Goal: Task Accomplishment & Management: Manage account settings

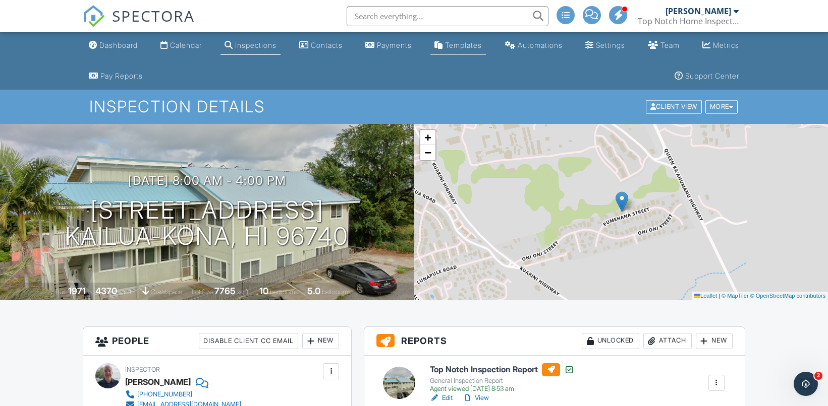
click at [468, 44] on div "Templates" at bounding box center [463, 45] width 37 height 9
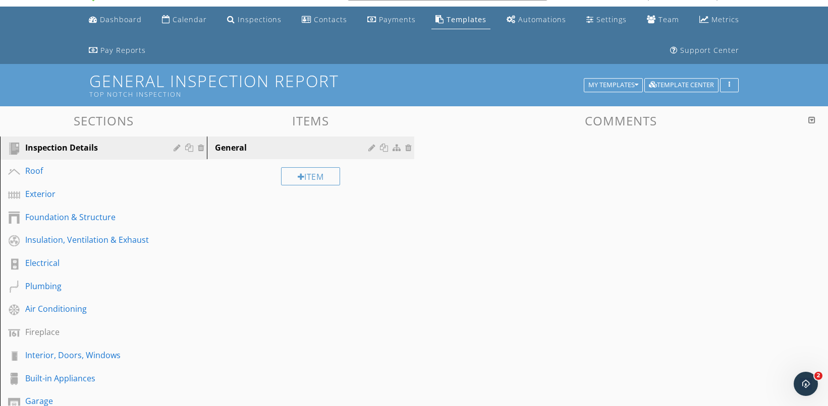
scroll to position [32, 0]
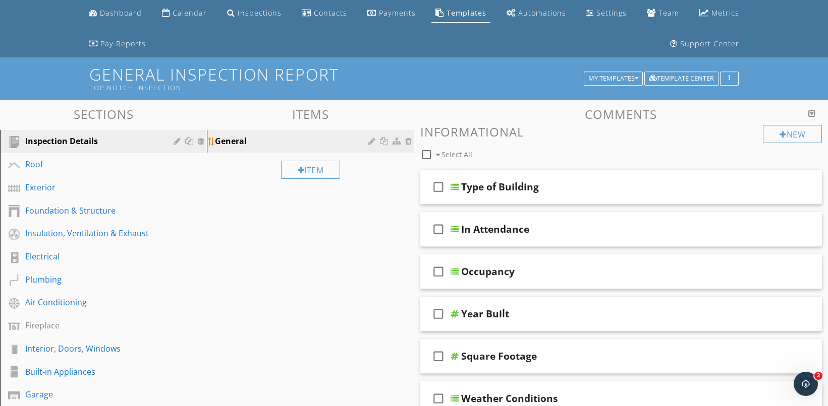
click at [351, 138] on div "General" at bounding box center [293, 141] width 156 height 12
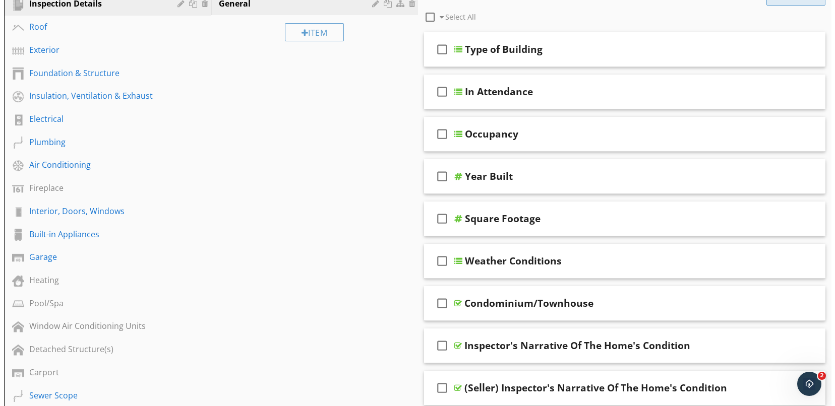
scroll to position [136, 0]
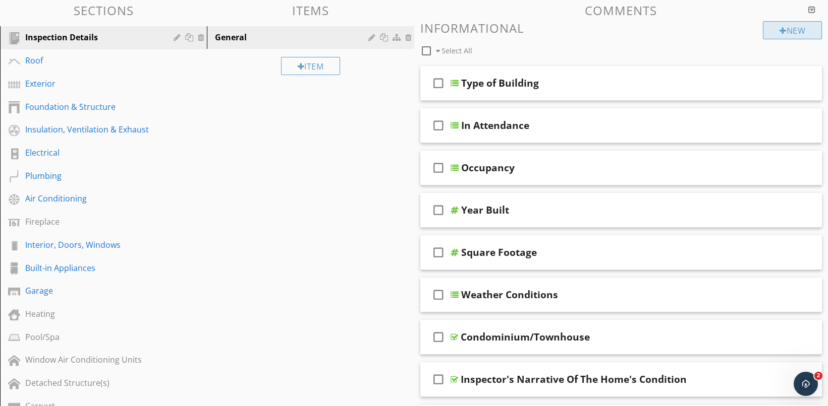
click at [807, 33] on div "New" at bounding box center [791, 30] width 59 height 18
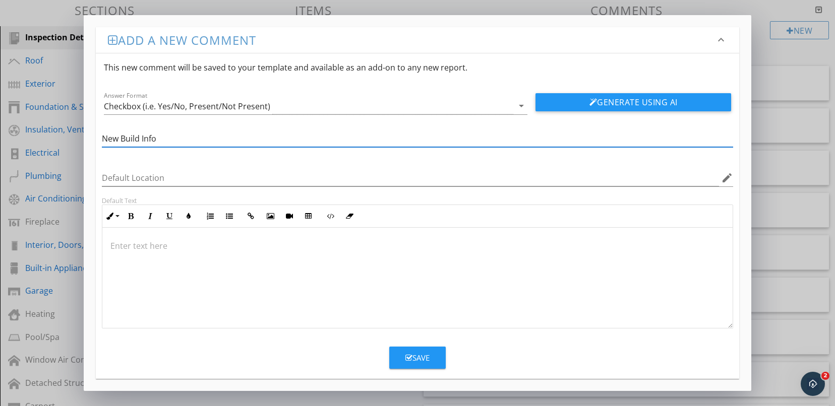
type input "New Build Info"
click at [119, 279] on div at bounding box center [417, 278] width 631 height 101
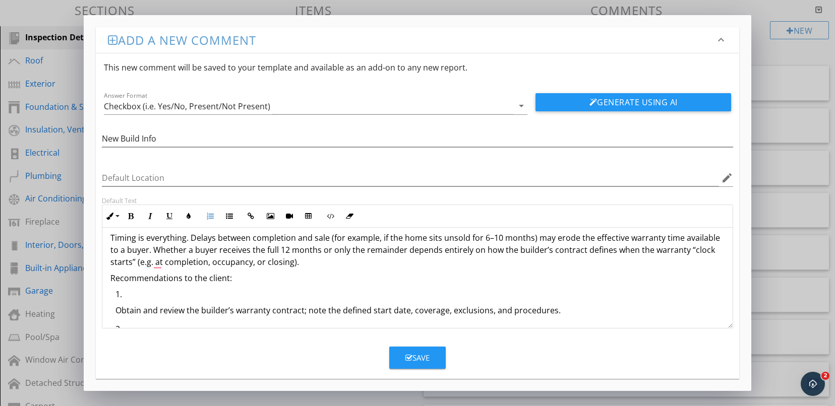
scroll to position [0, 0]
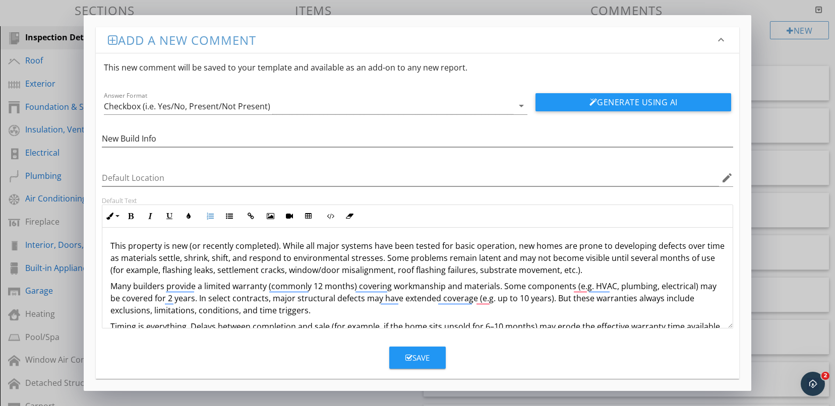
click at [168, 247] on p "This property is new (or recently completed). While all major systems have been…" at bounding box center [417, 258] width 615 height 36
drag, startPoint x: 419, startPoint y: 248, endPoint x: 380, endPoint y: 248, distance: 38.3
click at [380, 248] on p "This property was new (or recently completed). While all major systems have bee…" at bounding box center [417, 258] width 615 height 36
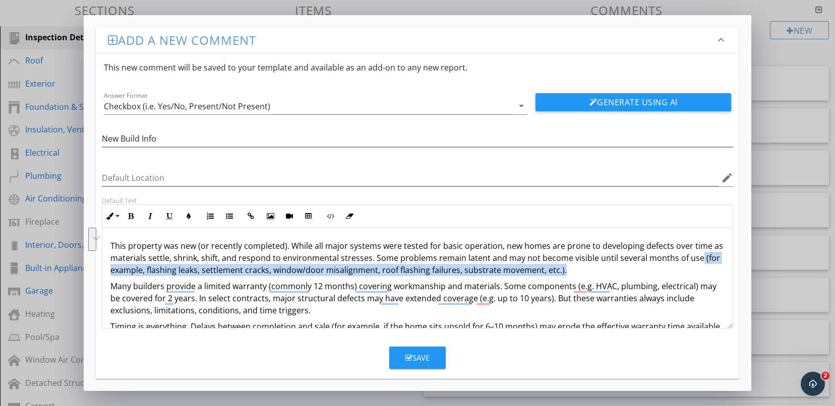
drag, startPoint x: 569, startPoint y: 275, endPoint x: 693, endPoint y: 258, distance: 125.7
click at [693, 258] on p "This property was new (or recently completed). While all major systems were tes…" at bounding box center [417, 258] width 615 height 36
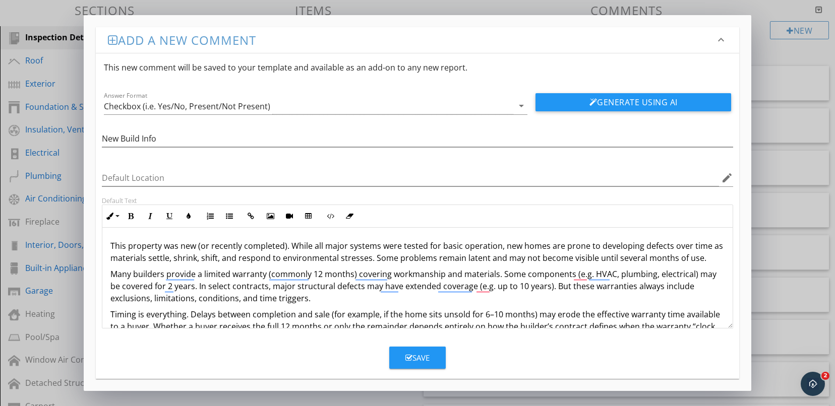
scroll to position [13, 0]
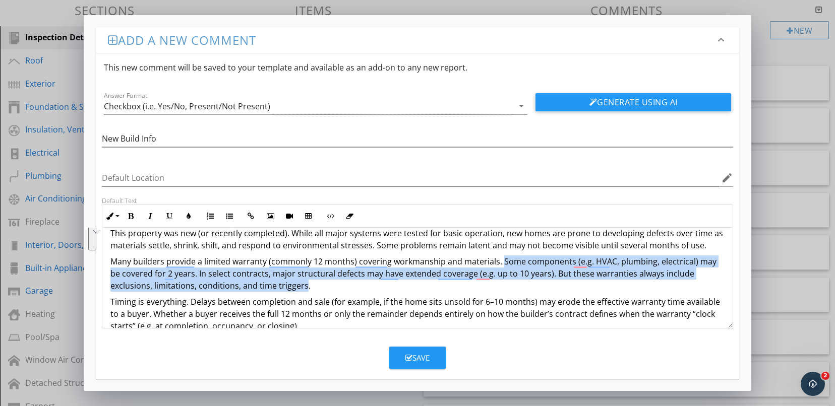
drag, startPoint x: 306, startPoint y: 287, endPoint x: 499, endPoint y: 262, distance: 194.8
click at [499, 262] on p "Many builders provide a limited warranty (commonly 12 months) covering workmans…" at bounding box center [417, 274] width 615 height 36
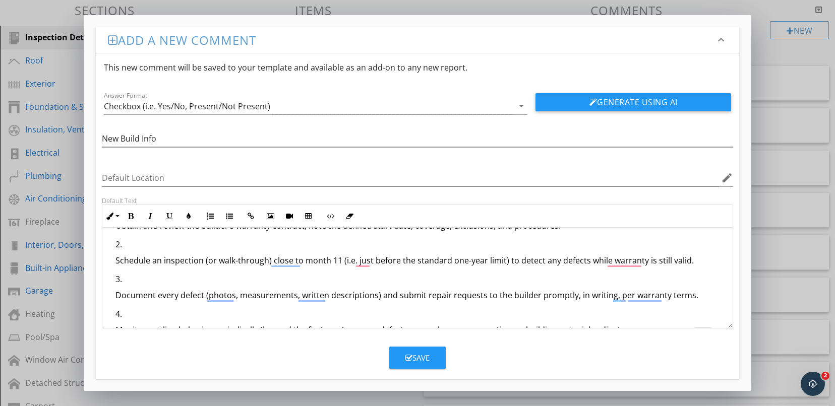
scroll to position [160, 0]
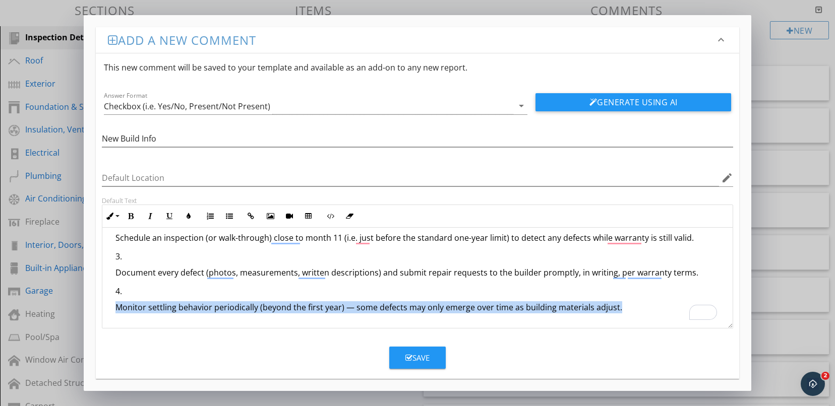
drag, startPoint x: 628, startPoint y: 311, endPoint x: 91, endPoint y: 304, distance: 537.1
click at [91, 304] on div "Add a new comment keyboard_arrow_down This new comment will be saved to your te…" at bounding box center [418, 203] width 668 height 376
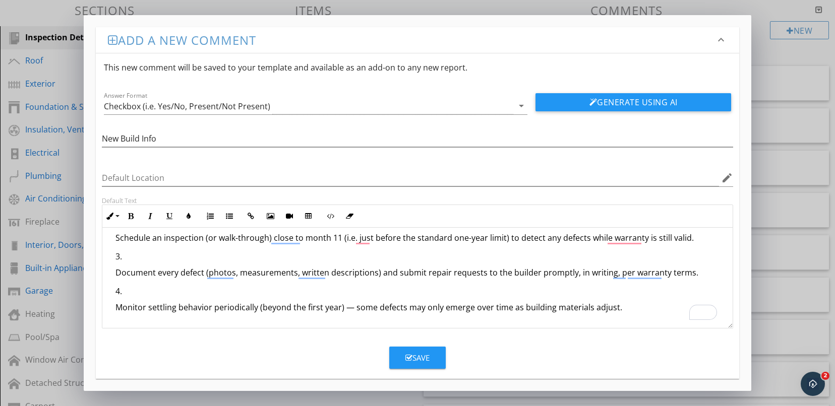
click at [625, 300] on li "Monitor settling behavior periodically (beyond the first year) — some defects m…" at bounding box center [420, 302] width 610 height 35
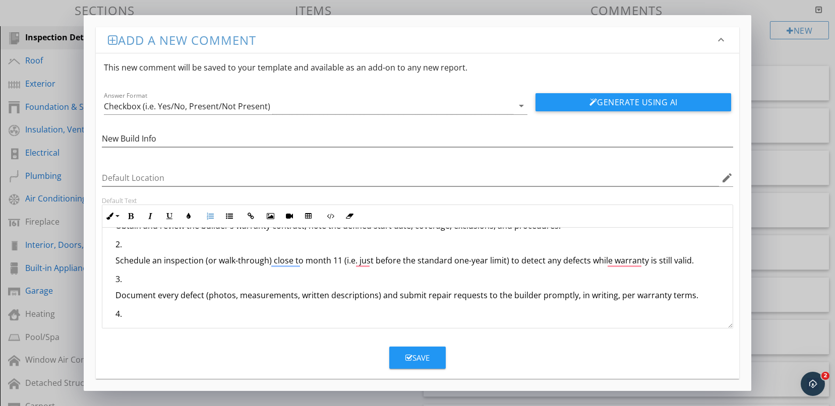
scroll to position [162, 0]
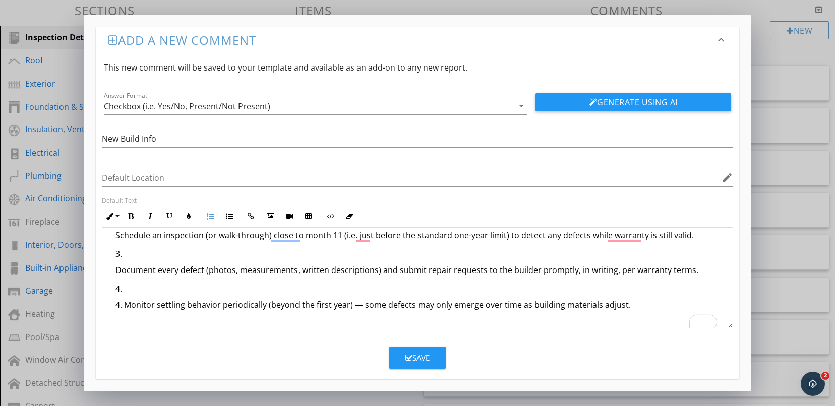
click at [122, 290] on li "4. Monitor settling behavior periodically (beyond the first year) — some defect…" at bounding box center [420, 306] width 610 height 47
click at [125, 288] on li "4. Monitor settling behavior periodically (beyond the first year) — some defect…" at bounding box center [420, 306] width 610 height 47
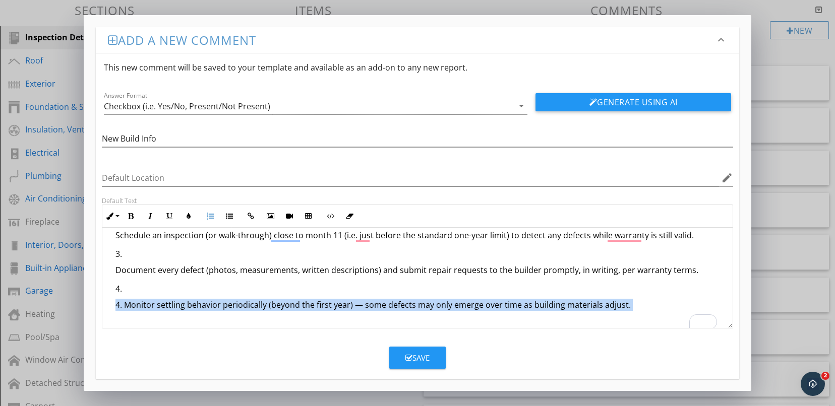
drag, startPoint x: 125, startPoint y: 288, endPoint x: 113, endPoint y: 286, distance: 11.8
click at [113, 286] on ol "Obtain and review the builder’s warranty contract; note the defined start date,…" at bounding box center [417, 254] width 615 height 151
click at [419, 310] on p "4. Monitor settling behavior periodically (beyond the first year) — some defect…" at bounding box center [420, 311] width 610 height 24
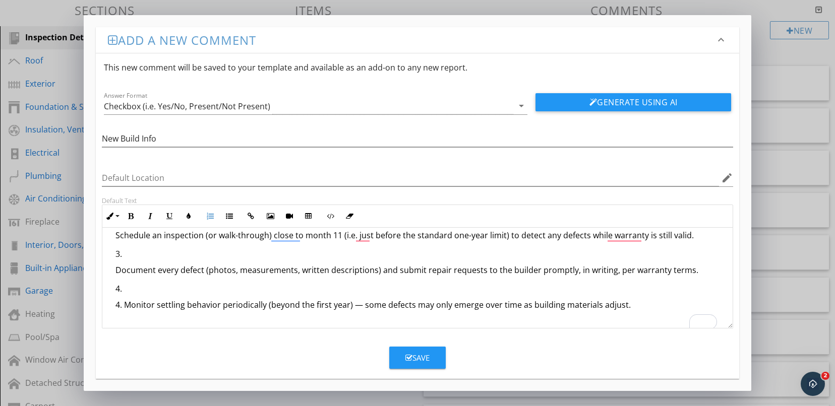
click at [121, 306] on p "4. Monitor settling behavior periodically (beyond the first year) — some defect…" at bounding box center [420, 311] width 610 height 24
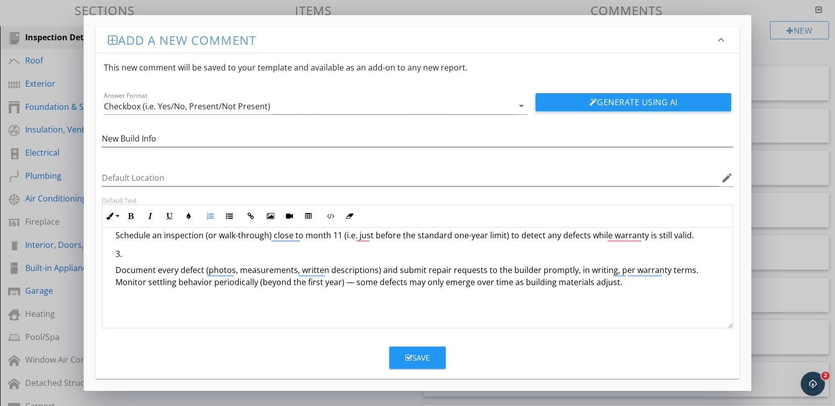
click at [124, 255] on li "Document every defect (photos, measurements, written descriptions) and submit r…" at bounding box center [420, 295] width 610 height 95
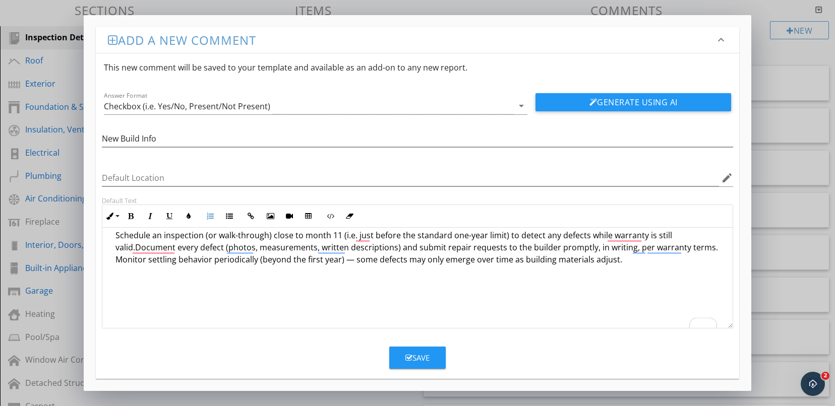
scroll to position [0, 0]
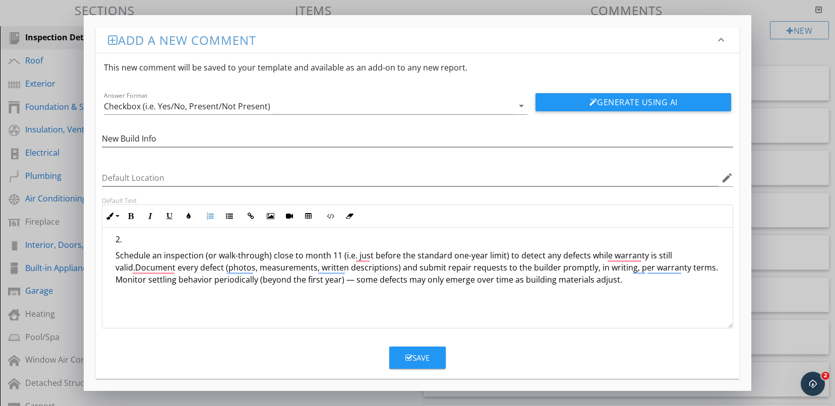
click at [126, 246] on li "Schedule an inspection (or walk-through) close to month 11 (i.e. just before th…" at bounding box center [420, 293] width 610 height 120
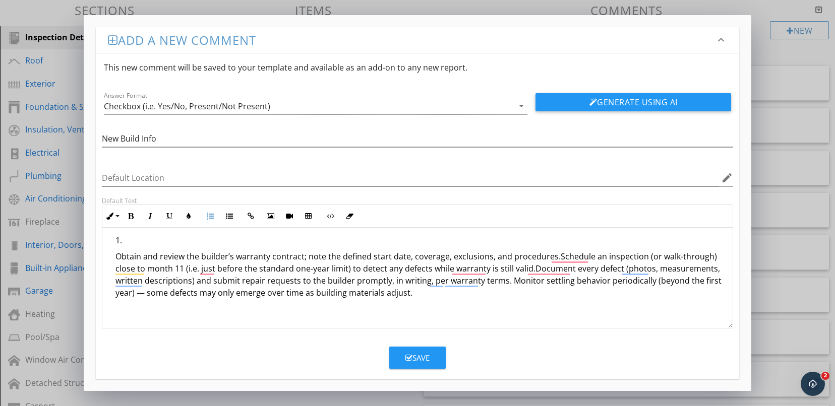
click at [115, 258] on p "Obtain and review the builder’s warranty contract; note the defined start date,…" at bounding box center [420, 311] width 610 height 121
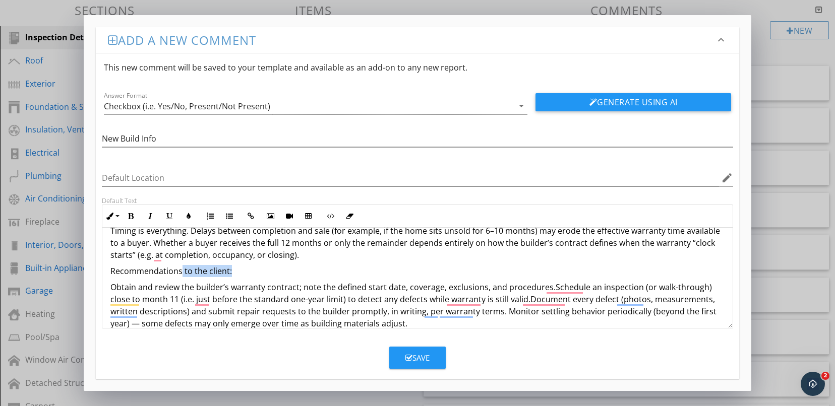
drag, startPoint x: 232, startPoint y: 272, endPoint x: 181, endPoint y: 273, distance: 51.5
click at [181, 273] on p "Recommendations to the client:" at bounding box center [417, 271] width 615 height 12
click at [107, 288] on div "This property was new (or recently completed). While all major systems were tes…" at bounding box center [417, 291] width 631 height 246
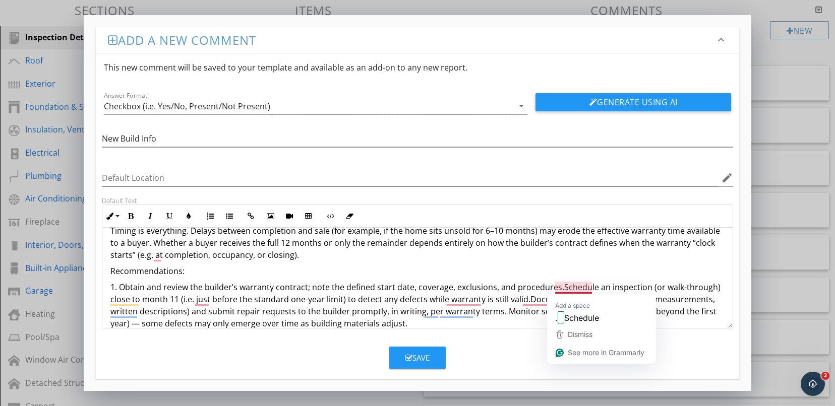
click at [558, 290] on p "1. Obtain and review the builder’s warranty contract; note the defined start da…" at bounding box center [417, 341] width 615 height 121
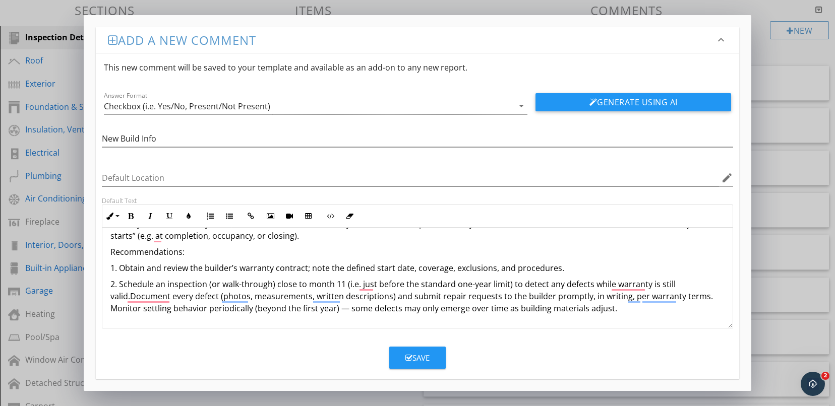
scroll to position [92, 0]
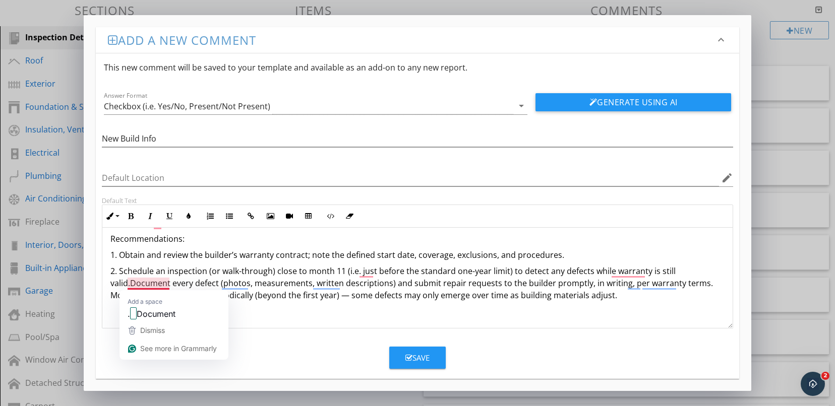
click at [131, 282] on p "2. Schedule an inspection (or walk-through) close to month 11 (i.e. just before…" at bounding box center [417, 319] width 615 height 109
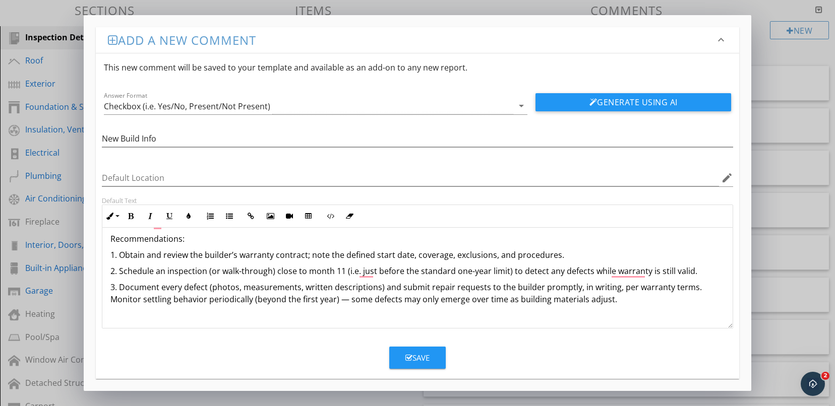
click at [180, 289] on p "3. Document every defect (photos, measurements, written descriptions) and submi…" at bounding box center [417, 329] width 615 height 97
click at [675, 287] on p "3. Document defects (photos, measurements, written descriptions) and submit rep…" at bounding box center [417, 329] width 615 height 97
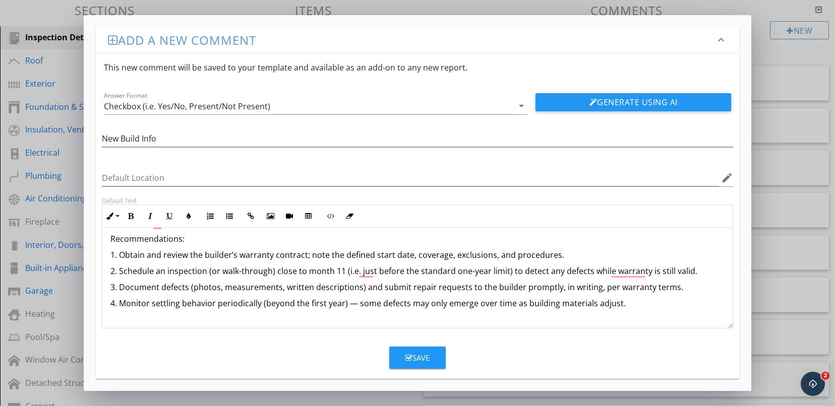
click at [566, 260] on p "1. Obtain and review the builder’s warranty contract; note the defined start da…" at bounding box center [417, 255] width 615 height 12
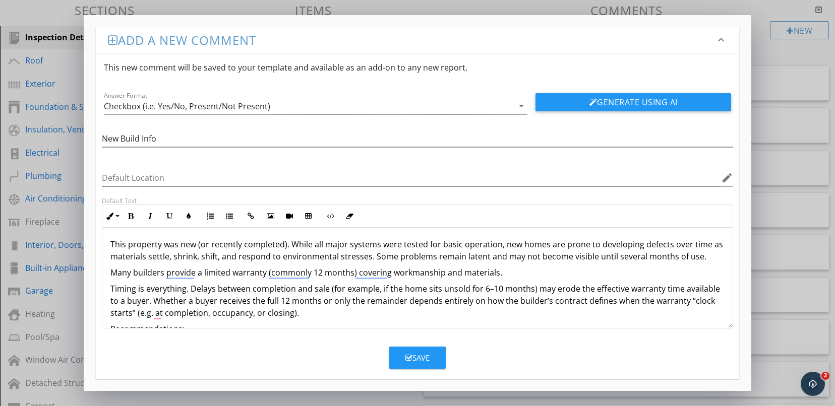
scroll to position [0, 0]
click at [195, 248] on p "This property was new (or recently completed). While all major systems were tes…" at bounding box center [417, 252] width 615 height 24
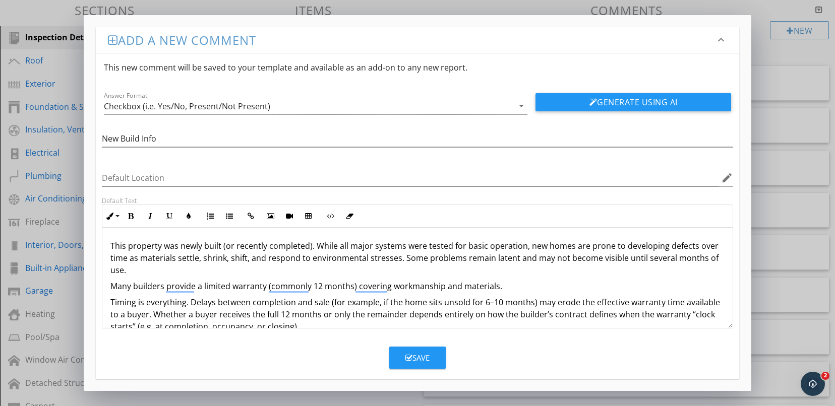
click at [211, 271] on p "This property was newly built (or recently completed). While all major systems …" at bounding box center [417, 258] width 615 height 36
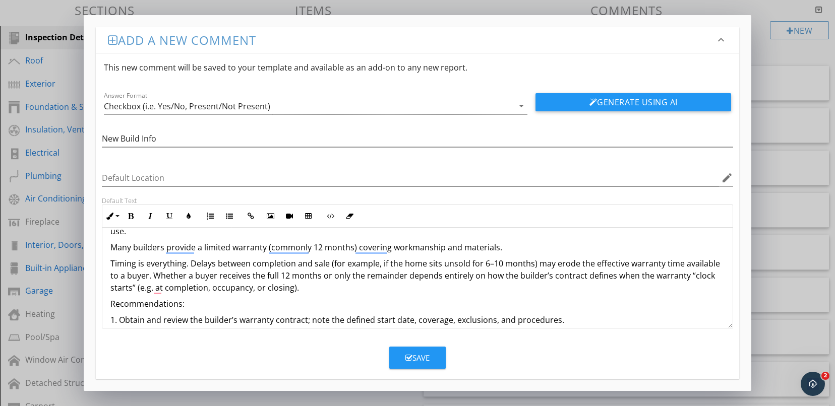
scroll to position [58, 0]
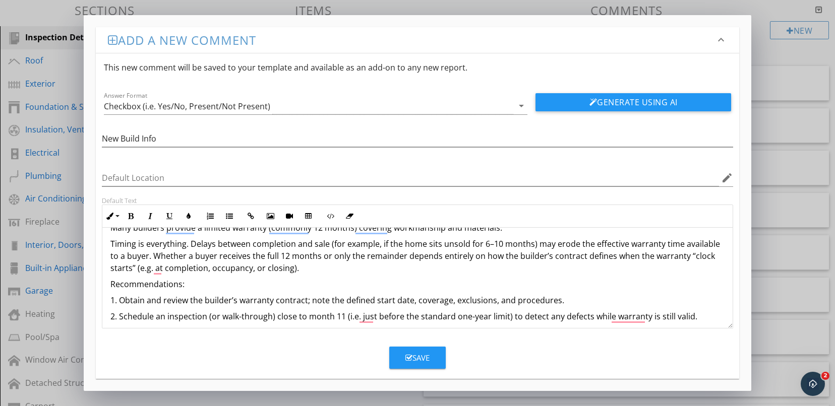
click at [322, 271] on p "Timing is everything. Delays between completion and sale (for example, if the h…" at bounding box center [417, 256] width 615 height 36
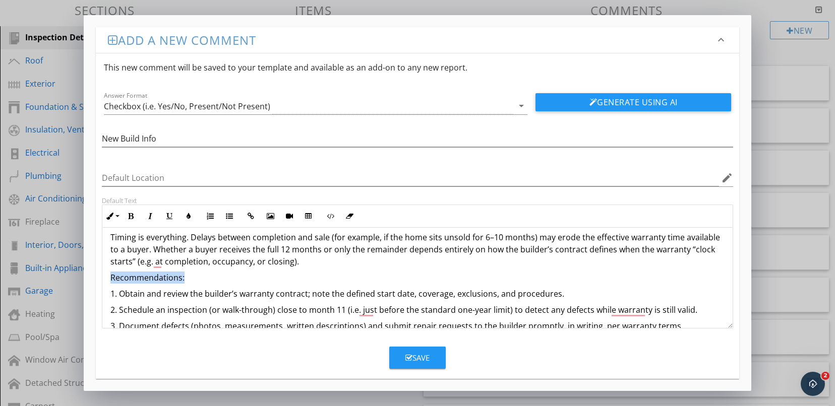
drag, startPoint x: 200, startPoint y: 278, endPoint x: 110, endPoint y: 274, distance: 89.8
click at [110, 274] on p "Recommendations:" at bounding box center [417, 278] width 615 height 12
click at [131, 213] on icon "button" at bounding box center [131, 216] width 7 height 7
click at [368, 265] on p "Timing is everything. Delays between completion and sale (for example, if the h…" at bounding box center [417, 249] width 615 height 36
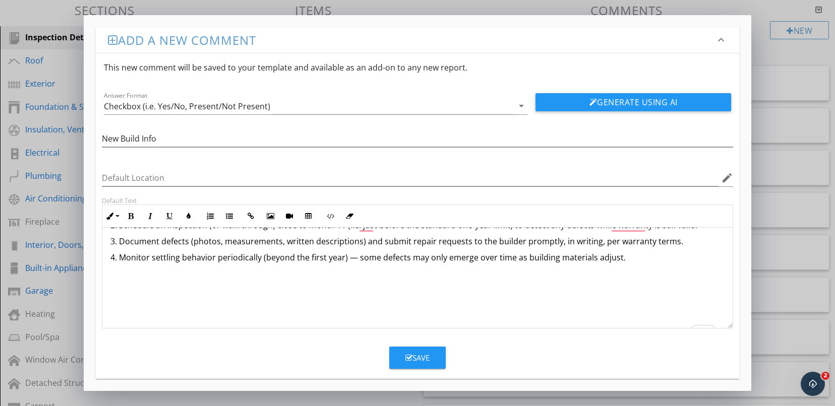
scroll to position [170, 0]
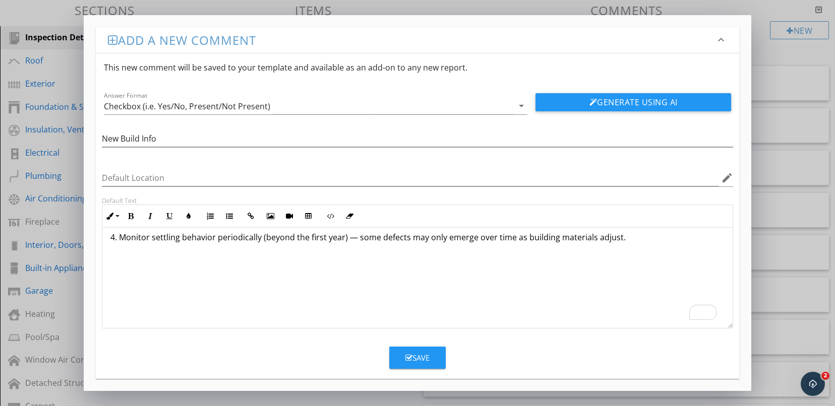
click at [364, 273] on p "4. Monitor settling behavior periodically (beyond the first year) — some defect…" at bounding box center [417, 273] width 615 height 85
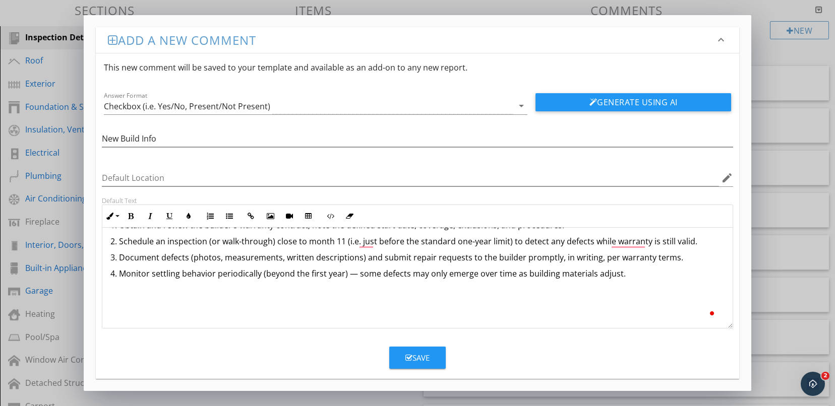
scroll to position [134, 0]
click at [339, 303] on p "4. Monitor settling behavior periodically (beyond the first year) — some defect…" at bounding box center [417, 292] width 615 height 48
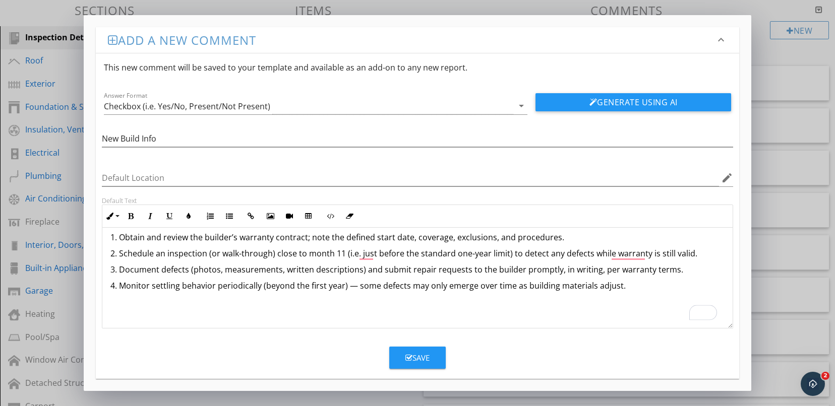
click at [252, 321] on div "This property was newly built (or recently completed). While all major systems …" at bounding box center [417, 217] width 631 height 222
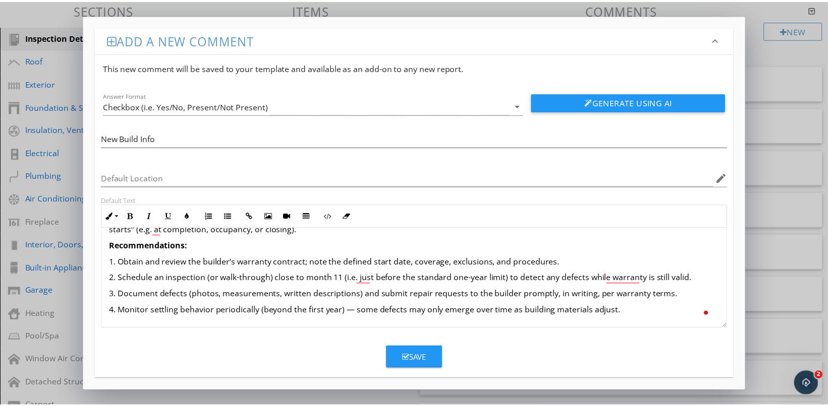
scroll to position [97, 0]
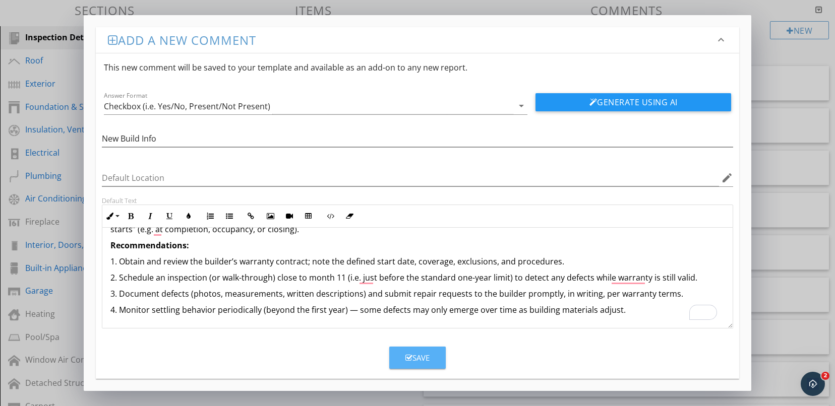
click at [397, 362] on button "Save" at bounding box center [417, 358] width 56 height 22
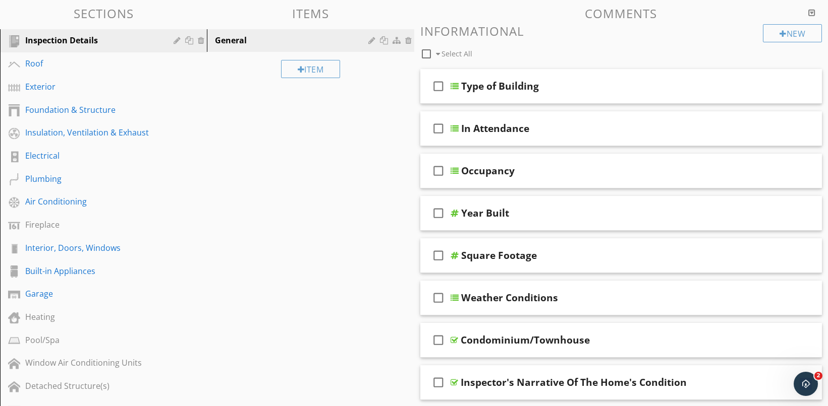
scroll to position [81, 0]
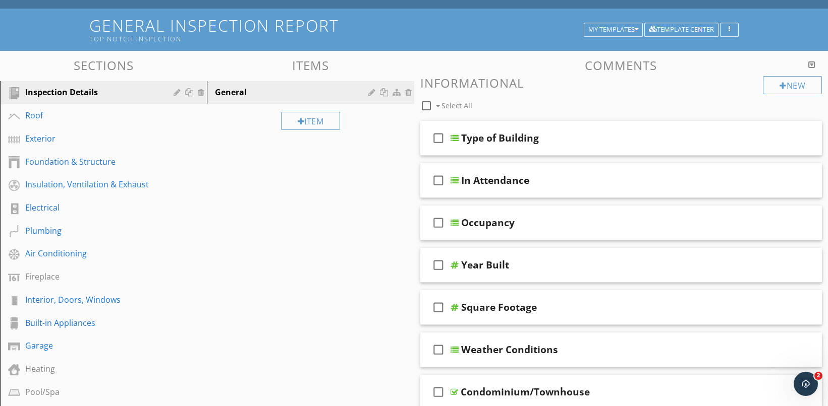
drag, startPoint x: 581, startPoint y: 353, endPoint x: 112, endPoint y: 43, distance: 562.1
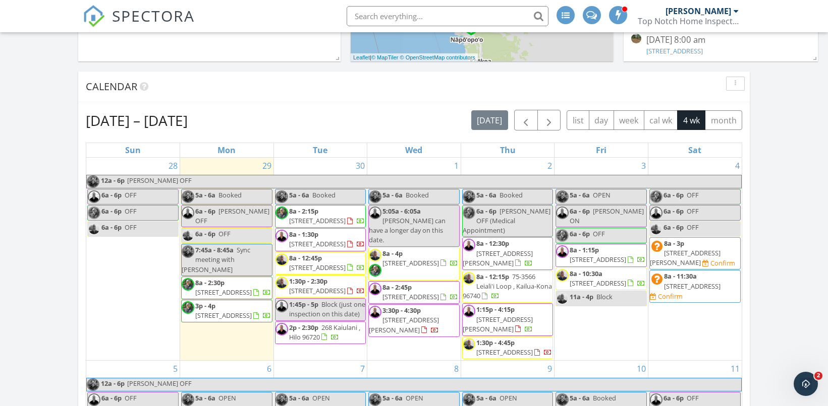
scroll to position [384, 0]
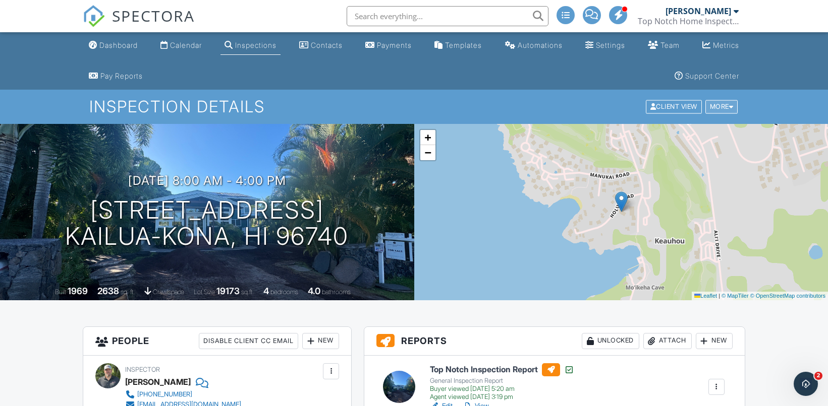
click at [720, 110] on div "More" at bounding box center [721, 107] width 33 height 14
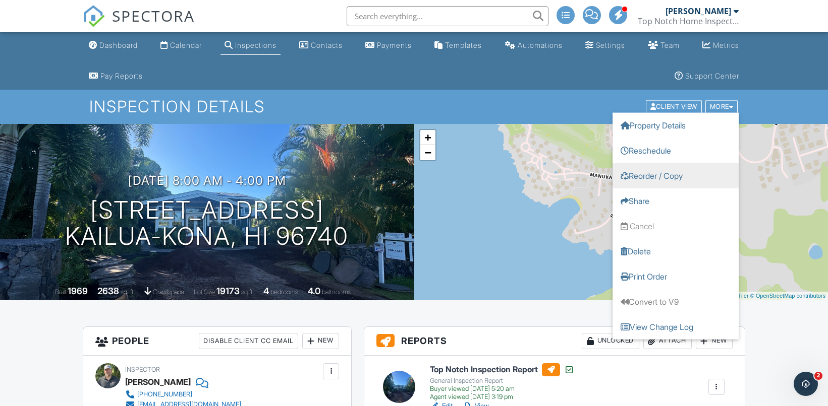
click at [689, 170] on link "Reorder / Copy" at bounding box center [675, 175] width 126 height 25
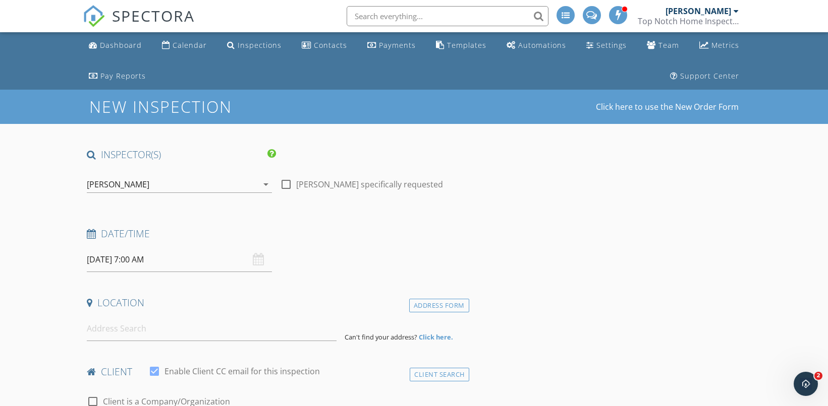
type input "[PERSON_NAME]"
type input "Chin"
type input "[PERSON_NAME][EMAIL_ADDRESS][DOMAIN_NAME]"
type input "[PHONE_NUMBER]"
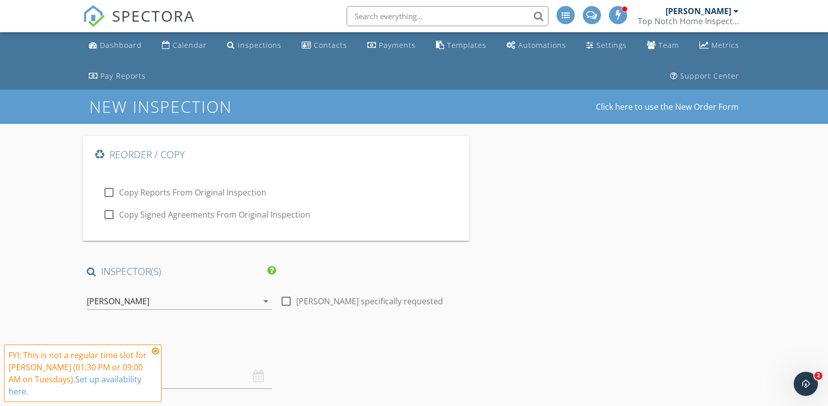
type input "Between 3:00 and 3:30 PM for [PERSON_NAME]. Please update her if needed. She wi…"
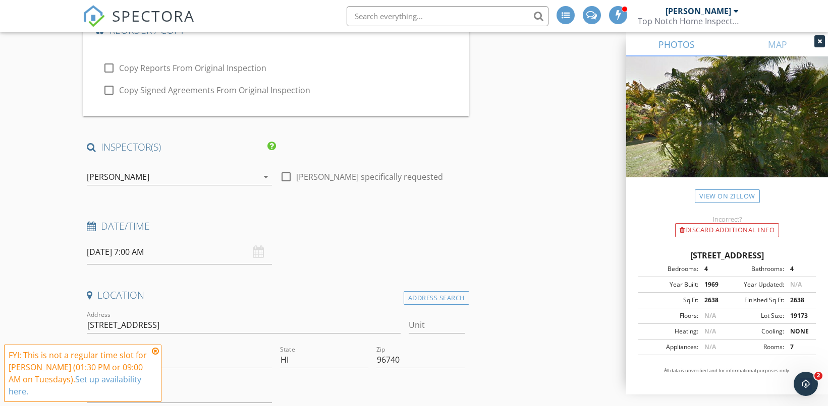
scroll to position [228, 0]
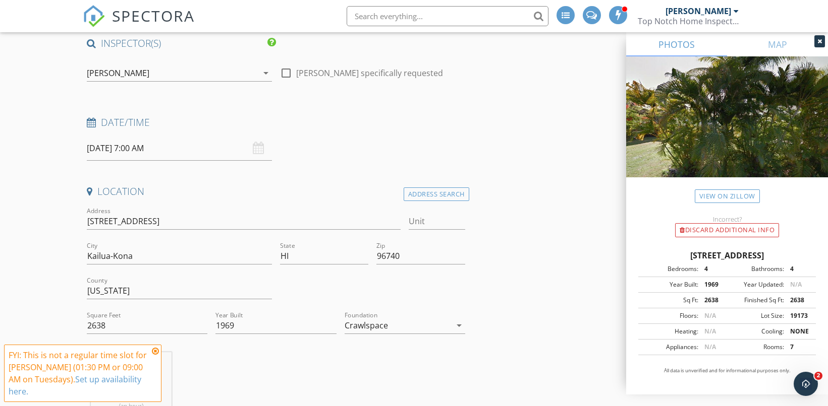
click at [156, 356] on icon at bounding box center [155, 351] width 7 height 8
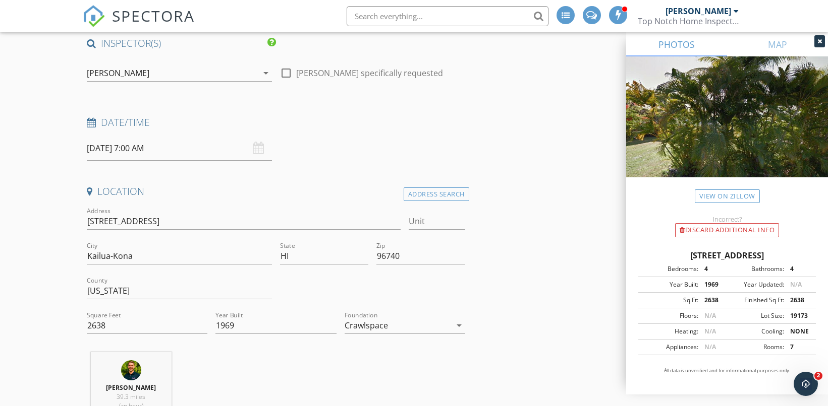
click at [186, 150] on input "[DATE] 7:00 AM" at bounding box center [179, 148] width 185 height 25
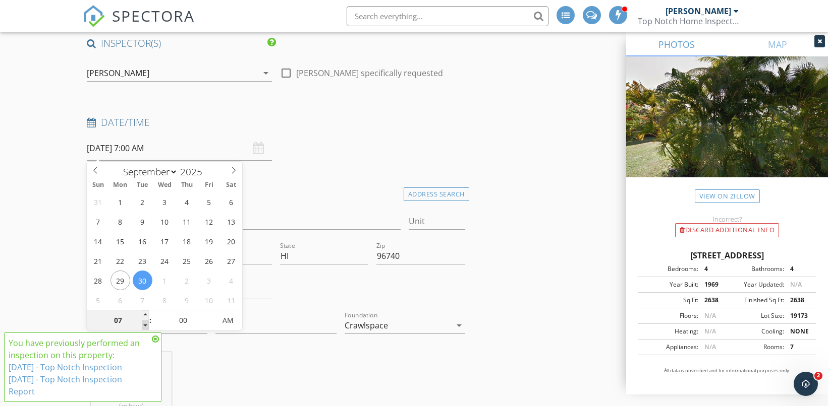
type input "06"
click at [144, 325] on span at bounding box center [145, 326] width 7 height 10
click at [392, 134] on div "Date/Time" at bounding box center [276, 126] width 386 height 20
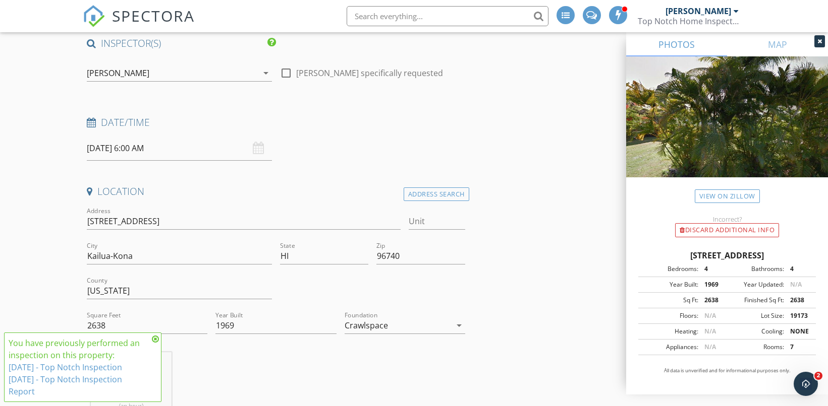
click at [158, 147] on input "[DATE] 6:00 AM" at bounding box center [179, 148] width 185 height 25
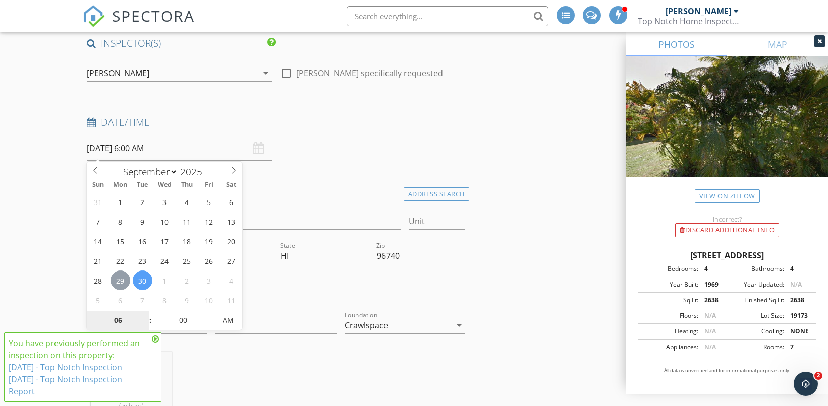
type input "[DATE] 6:00 AM"
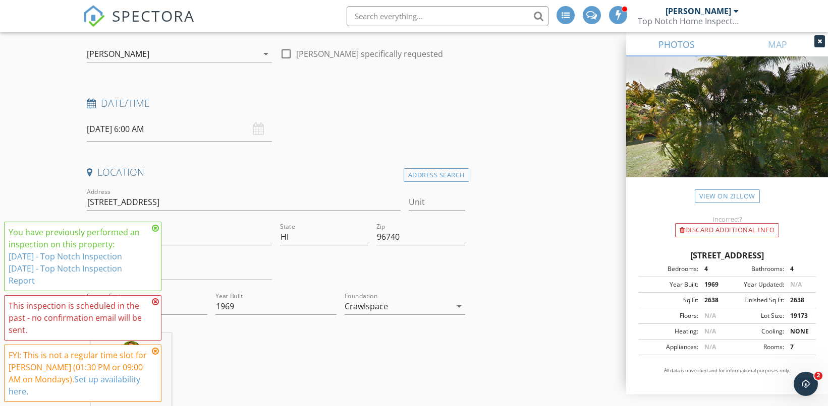
click at [156, 232] on icon at bounding box center [155, 228] width 7 height 8
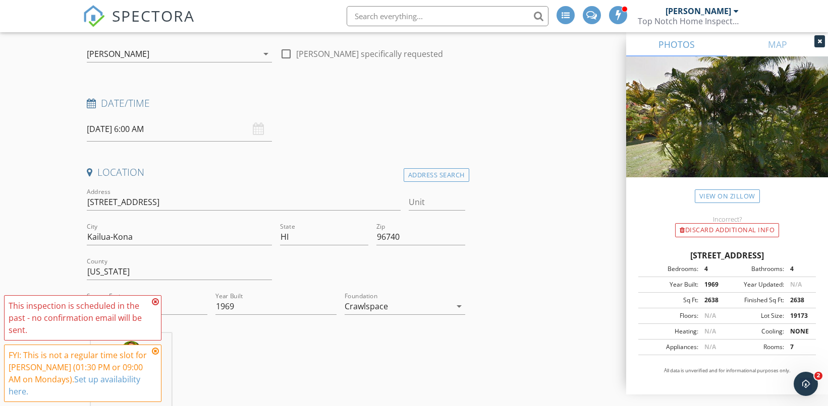
click at [154, 306] on icon at bounding box center [155, 302] width 7 height 8
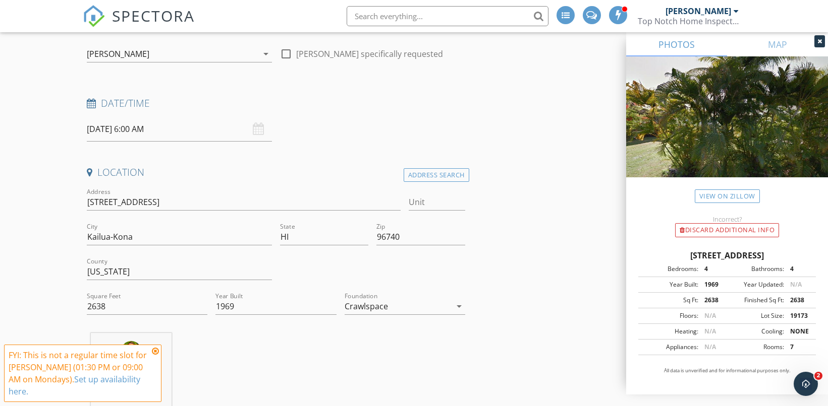
click at [156, 356] on icon at bounding box center [155, 351] width 7 height 8
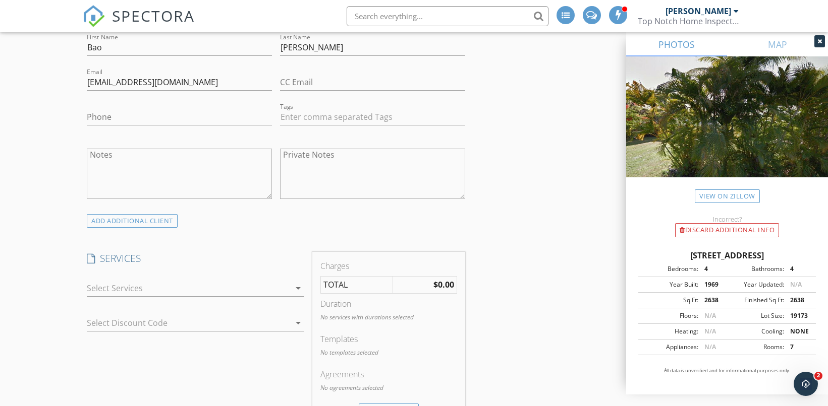
scroll to position [1124, 0]
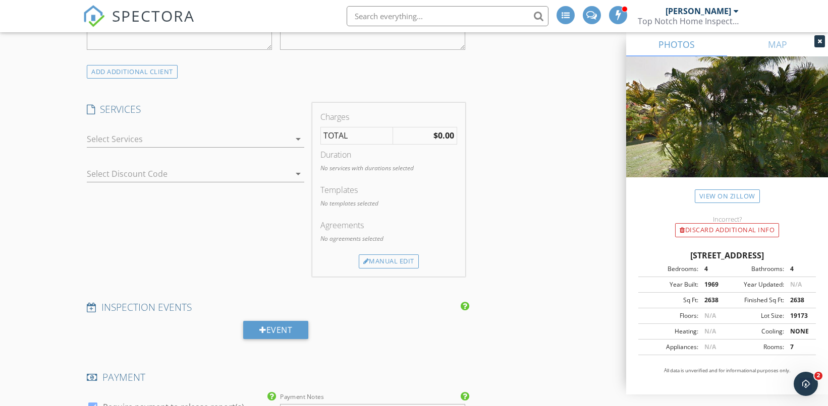
click at [297, 142] on icon "arrow_drop_down" at bounding box center [298, 139] width 12 height 12
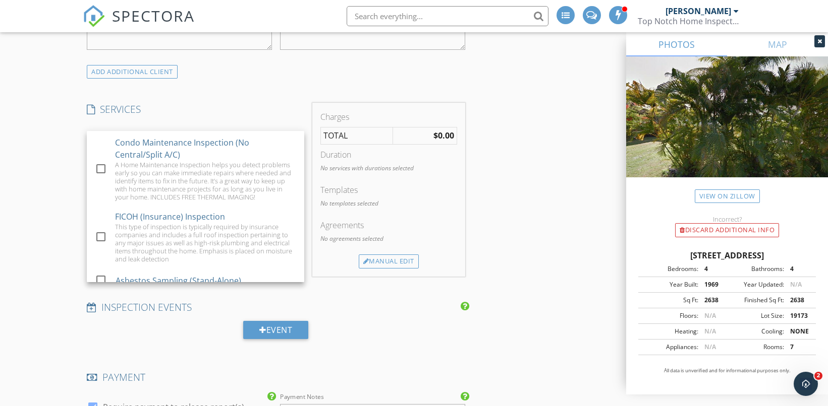
scroll to position [606, 0]
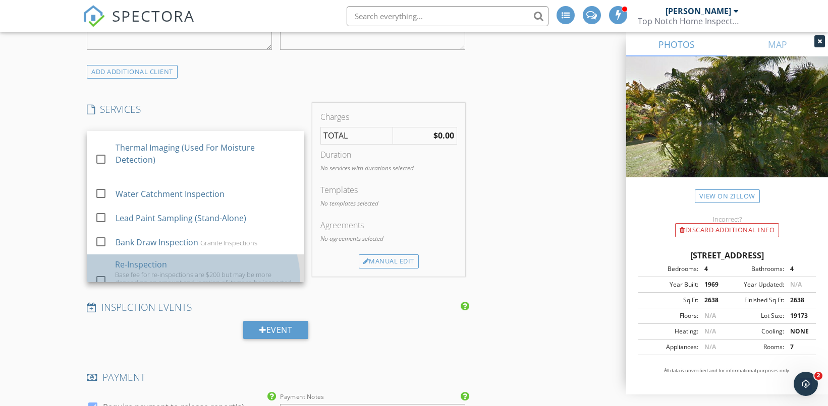
click at [188, 265] on div "Re-Inspection Base fee for re-inspections are $200 but may be more depending on…" at bounding box center [205, 282] width 181 height 54
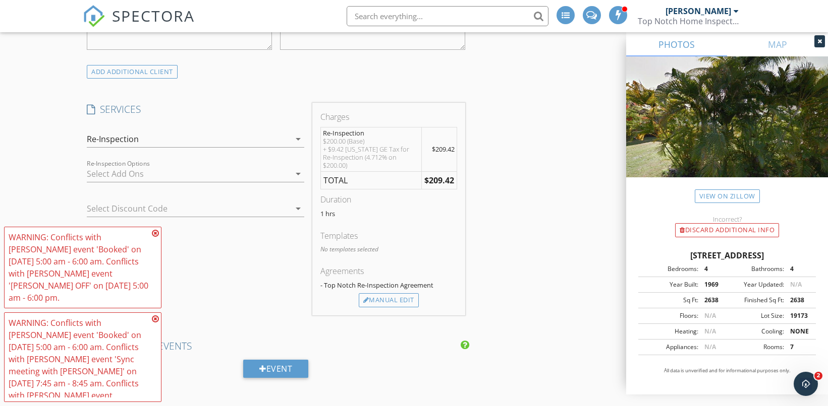
click at [155, 232] on icon at bounding box center [155, 233] width 7 height 8
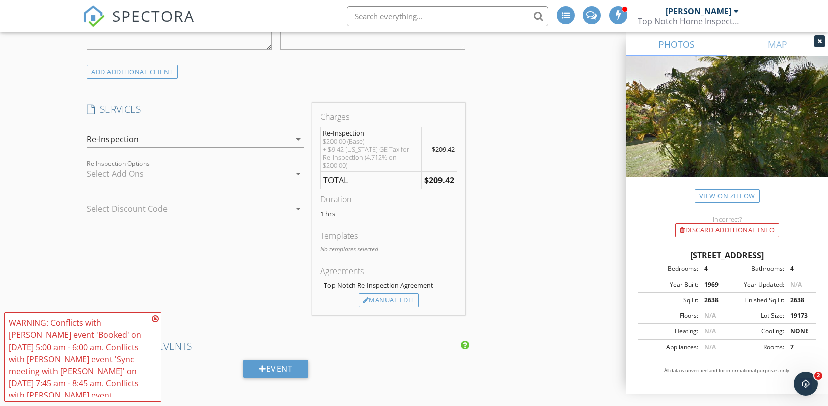
click at [156, 319] on icon at bounding box center [155, 319] width 7 height 8
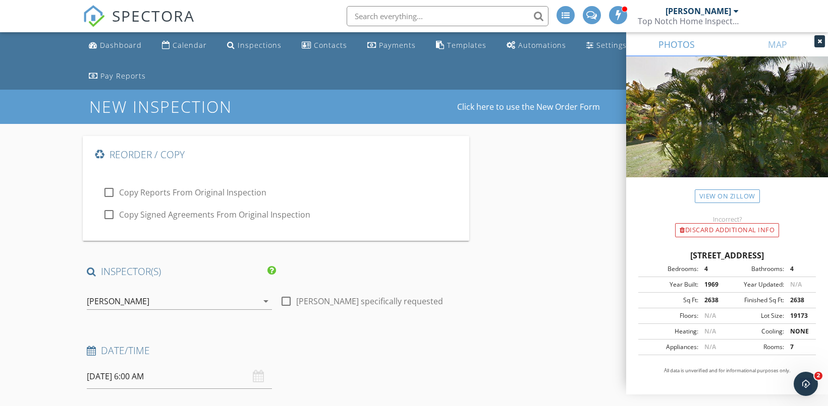
scroll to position [120, 0]
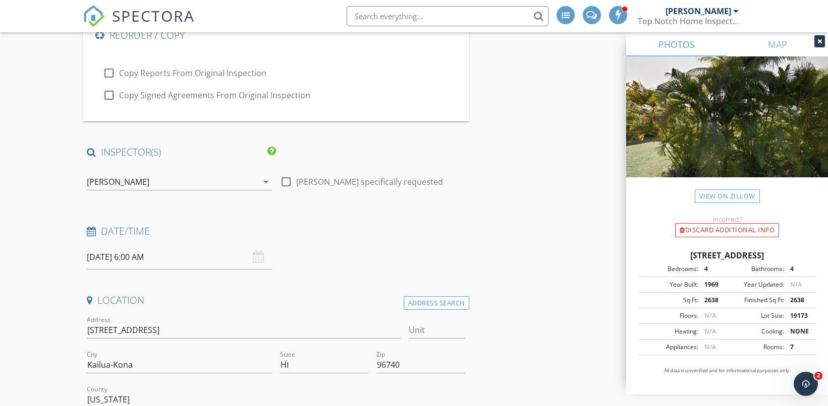
click at [186, 192] on div "Karl Stump arrow_drop_down" at bounding box center [179, 187] width 185 height 27
click at [185, 188] on div "[PERSON_NAME]" at bounding box center [172, 182] width 171 height 16
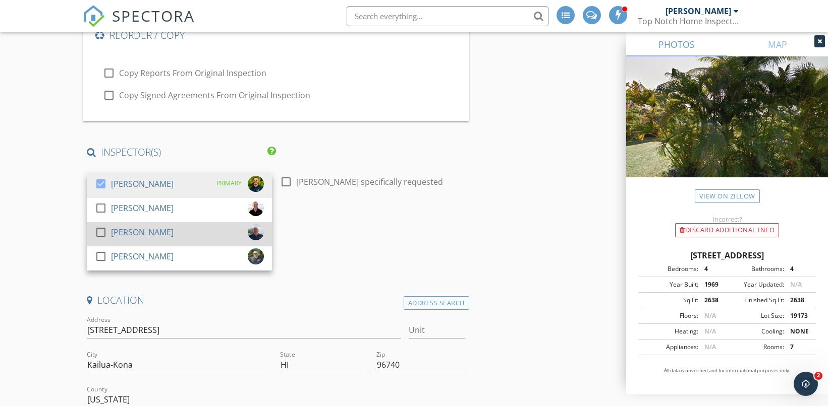
click at [151, 254] on div "[PERSON_NAME]" at bounding box center [142, 257] width 63 height 16
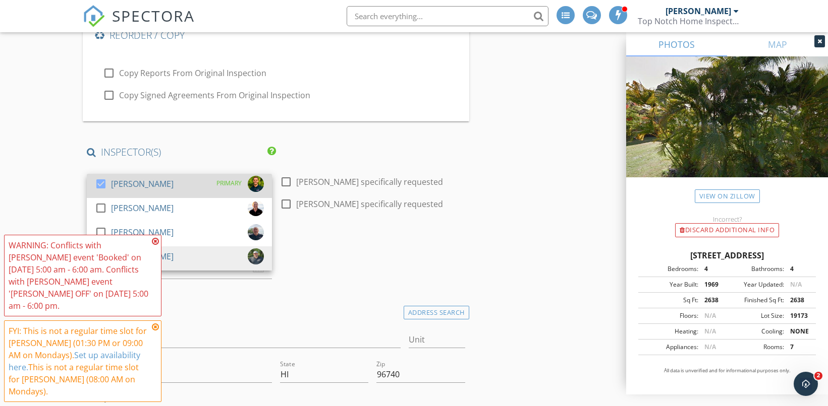
click at [143, 184] on div "[PERSON_NAME]" at bounding box center [142, 184] width 63 height 16
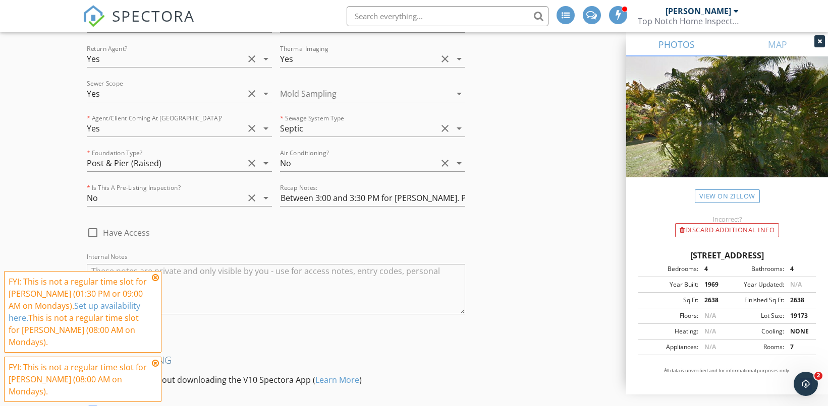
scroll to position [2571, 0]
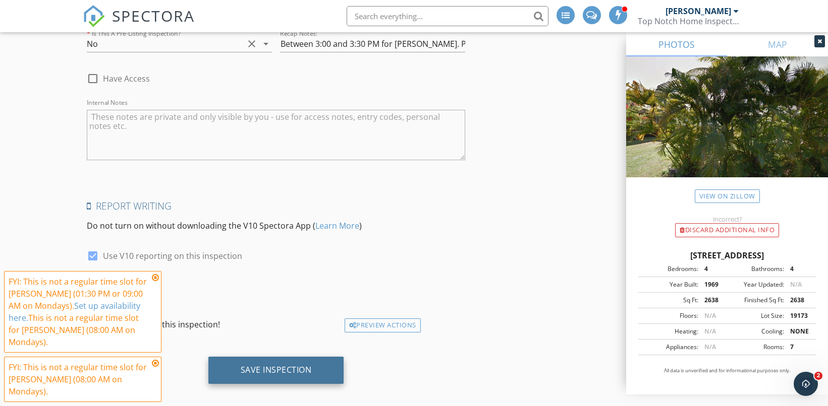
click at [254, 365] on div "Save Inspection" at bounding box center [276, 370] width 71 height 10
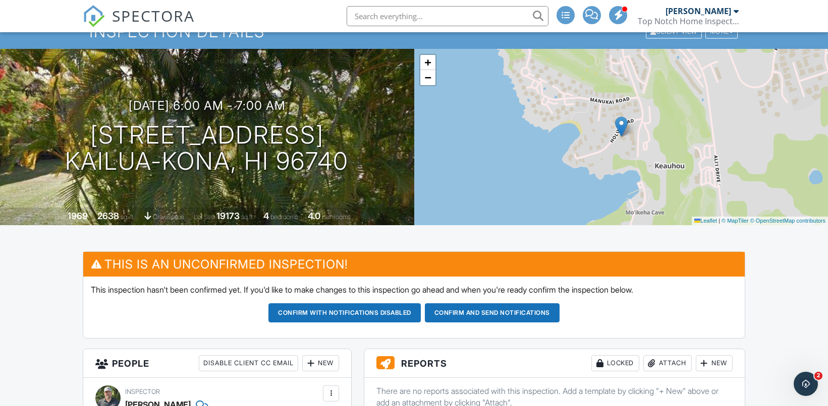
scroll to position [105, 0]
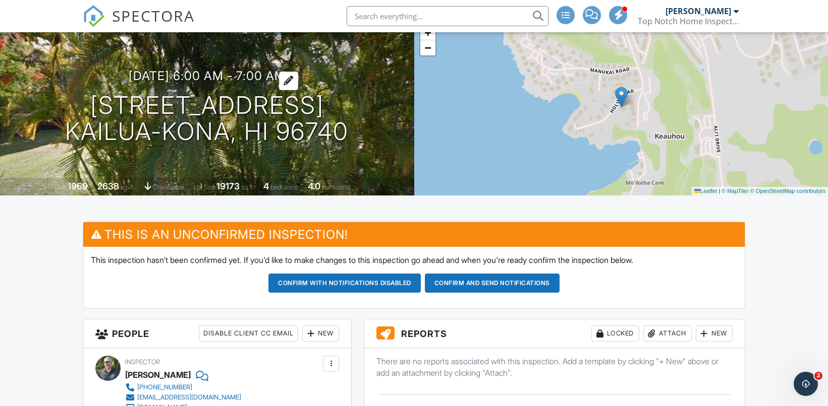
click at [260, 72] on h3 "09/29/2025 6:00 am - 7:00 am" at bounding box center [207, 76] width 157 height 14
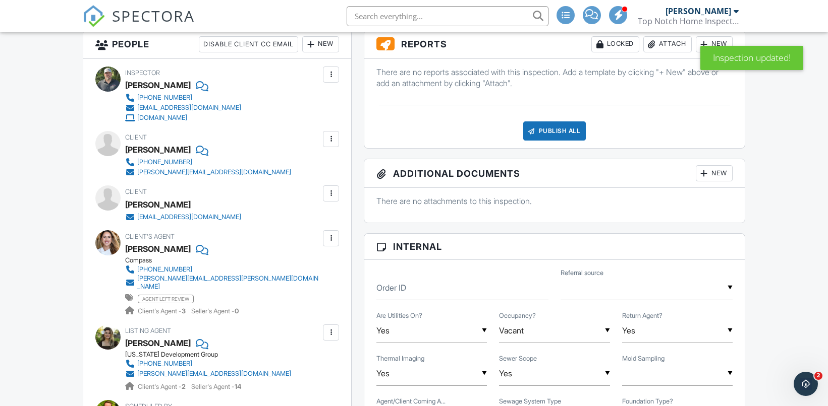
scroll to position [618, 0]
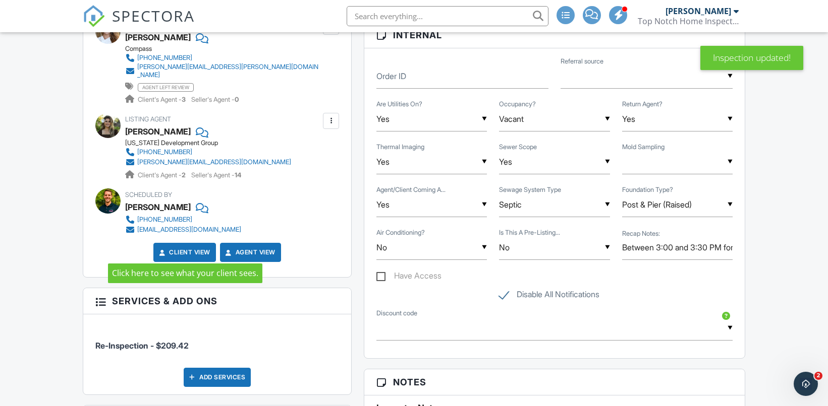
click at [198, 248] on link "Client View" at bounding box center [183, 253] width 53 height 10
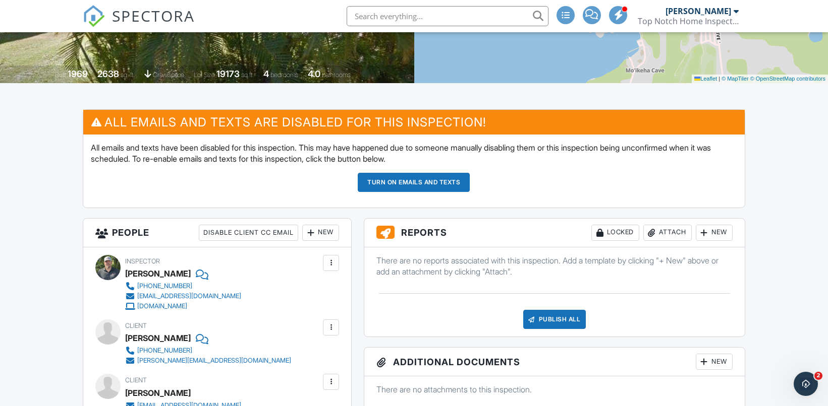
scroll to position [0, 0]
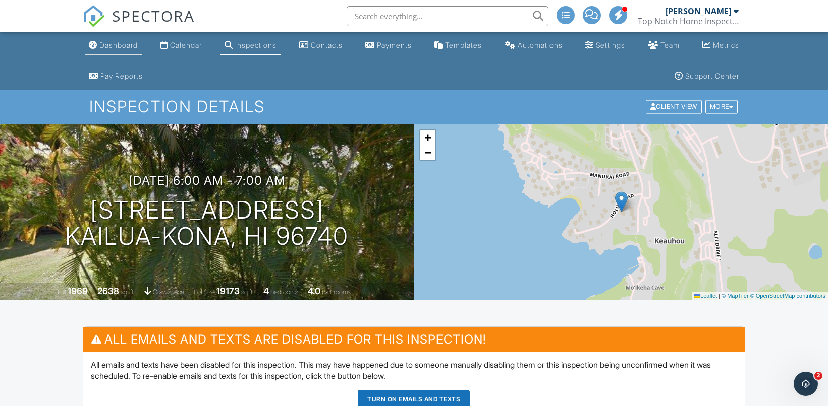
click at [127, 47] on div "Dashboard" at bounding box center [118, 45] width 38 height 9
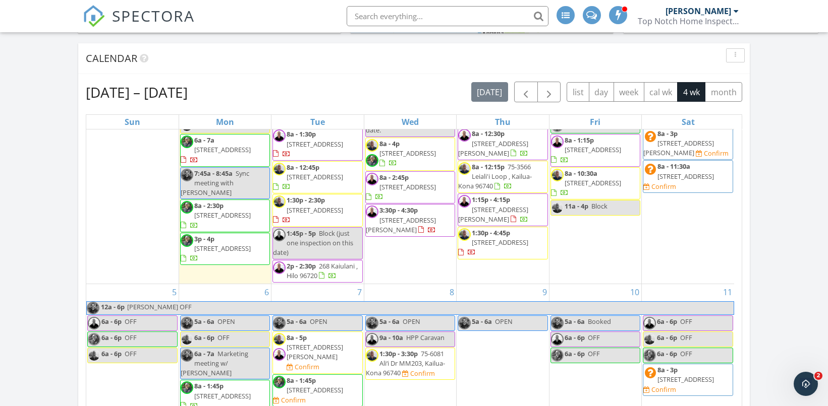
scroll to position [412, 0]
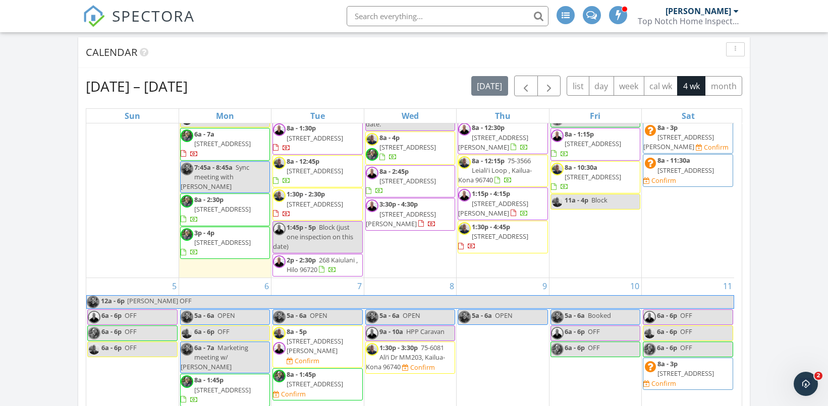
click at [377, 373] on div "8 5a - 6a OPEN 9a - 10a HPP Caravan 1:30p - 3:30p 75-6081 Ali‘i Dr MM203, Kailu…" at bounding box center [410, 343] width 92 height 130
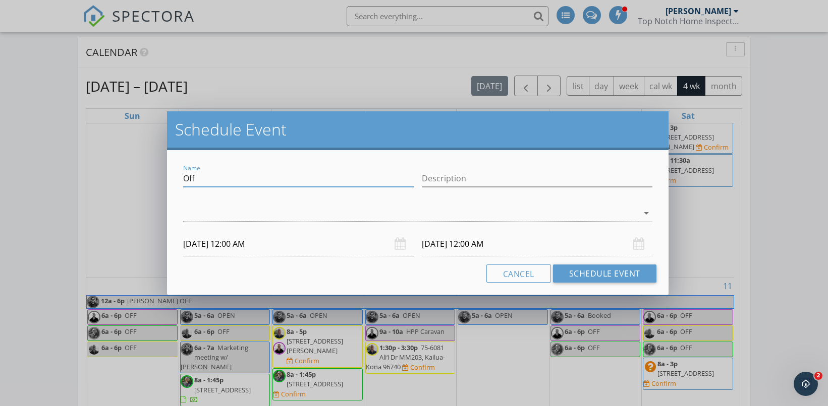
drag, startPoint x: 245, startPoint y: 173, endPoint x: 162, endPoint y: 172, distance: 82.7
click at [161, 173] on div "Schedule Event Name Off Description arrow_drop_down 10/08/2025 12:00 AM 10/09/2…" at bounding box center [414, 203] width 828 height 406
type input "M"
type input "Check-in (Karl & Robbie)"
click at [287, 217] on div at bounding box center [410, 213] width 455 height 17
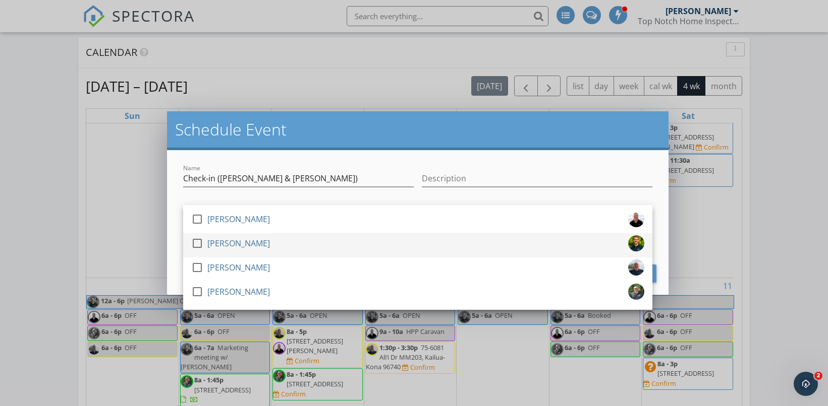
click at [273, 237] on div "check_box_outline_blank Karl Stump" at bounding box center [417, 245] width 453 height 20
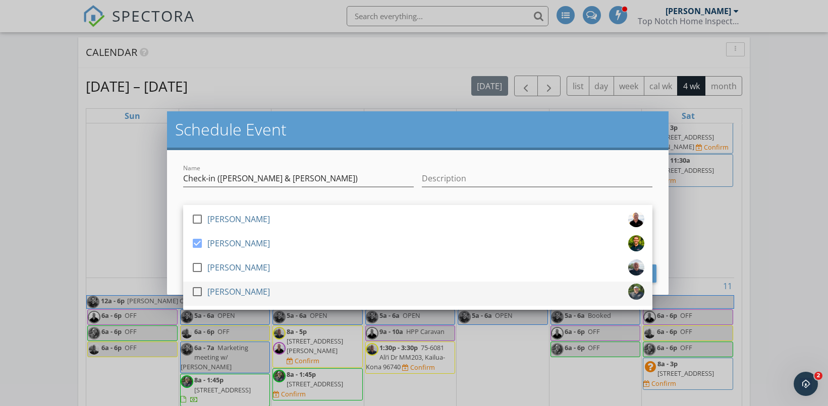
click at [265, 290] on div "check_box_outline_blank Robbie Albery" at bounding box center [417, 294] width 453 height 20
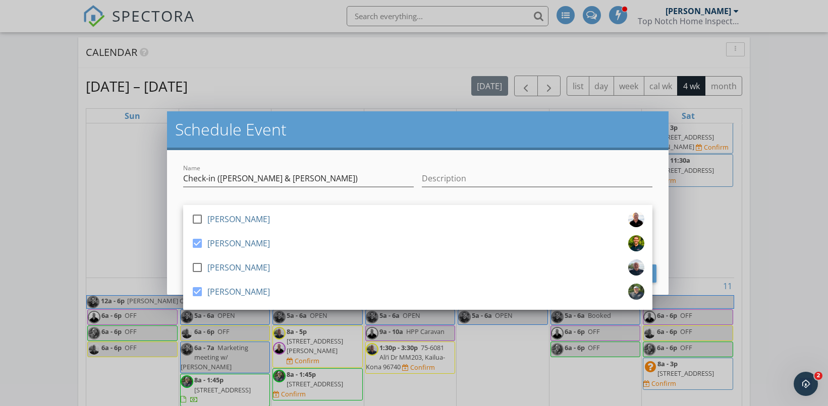
click at [334, 164] on div "Name Check-in (Karl & Robbie)" at bounding box center [298, 180] width 230 height 33
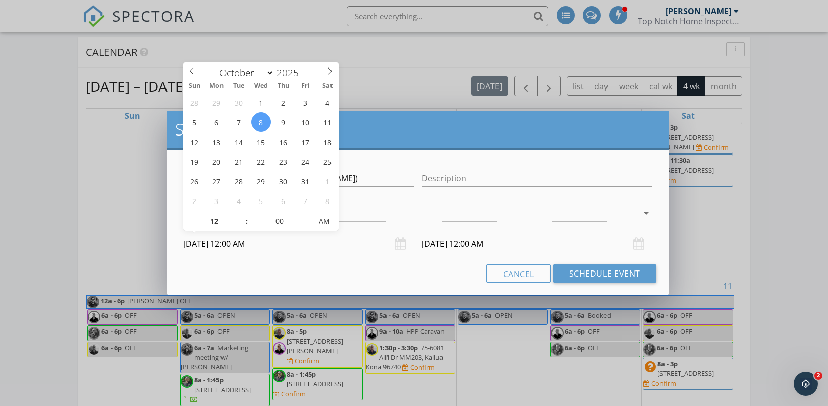
click at [329, 251] on input "10/08/2025 12:00 AM" at bounding box center [298, 244] width 230 height 25
type input "11"
type input "10/08/2025 11:00 PM"
click at [244, 224] on span at bounding box center [241, 226] width 7 height 10
type input "10"
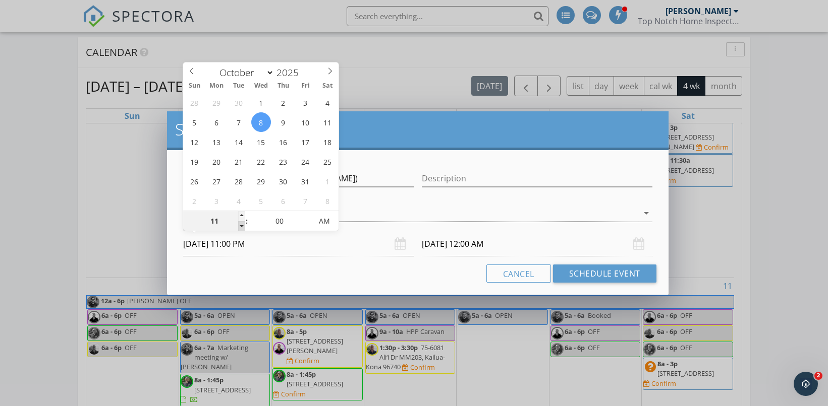
type input "10/08/2025 10:00 PM"
click at [244, 224] on span at bounding box center [241, 226] width 7 height 10
type input "09"
type input "10/08/2025 9:00 PM"
click at [244, 224] on span at bounding box center [241, 226] width 7 height 10
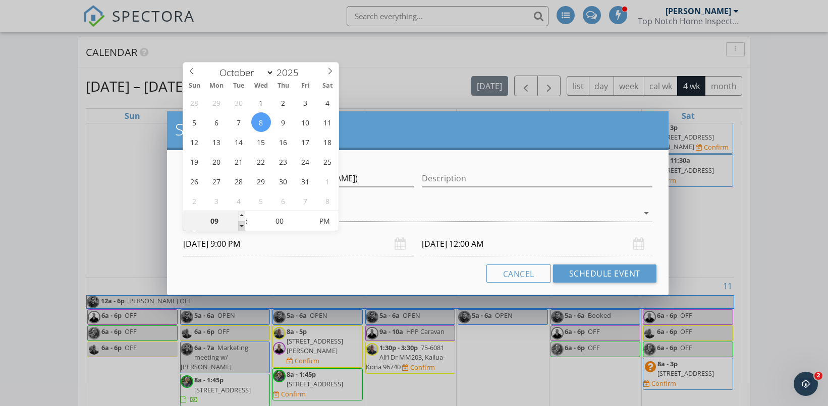
type input "09"
type input "10/09/2025 9:00 PM"
type input "08"
type input "10/08/2025 8:00 PM"
click at [244, 224] on span at bounding box center [241, 226] width 7 height 10
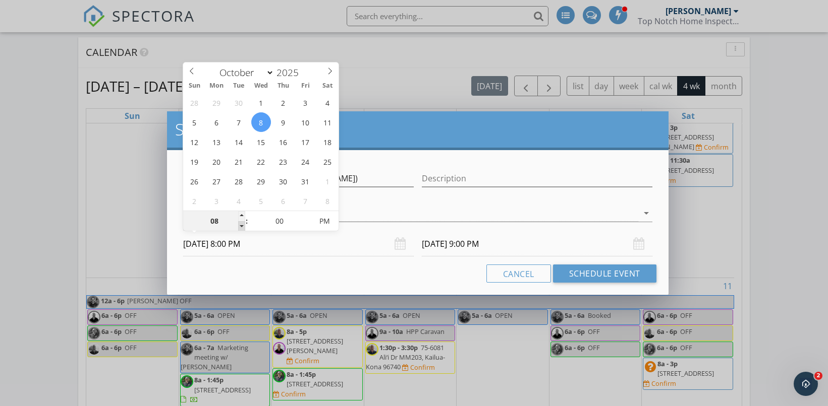
type input "08"
type input "10/09/2025 8:00 PM"
type input "07"
type input "10/08/2025 7:00 PM"
click at [243, 224] on span at bounding box center [241, 226] width 7 height 10
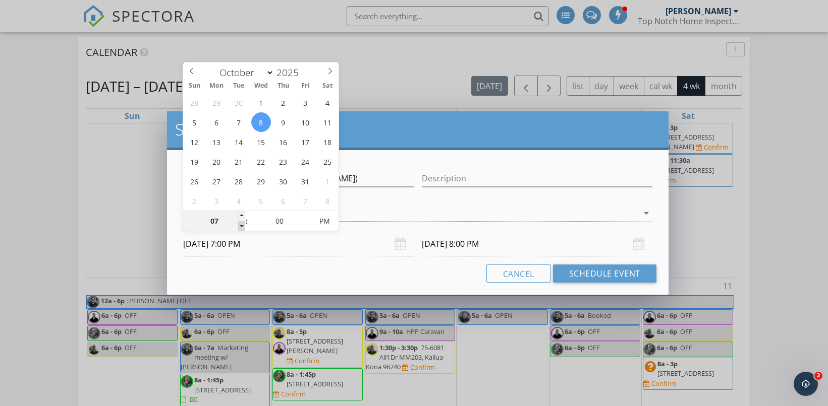
type input "07"
type input "10/09/2025 7:00 PM"
type input "10/08/2025 7:00 AM"
click at [314, 223] on span "PM" at bounding box center [325, 221] width 28 height 20
click at [441, 241] on input "10/09/2025 7:00 AM" at bounding box center [537, 244] width 230 height 25
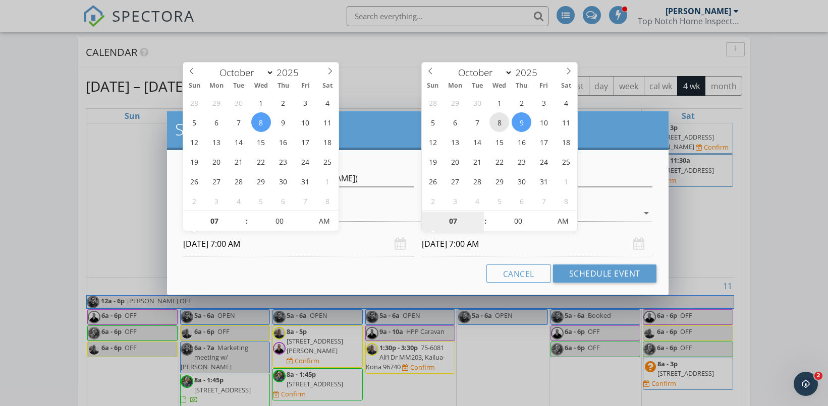
type input "10/08/2025 7:00 AM"
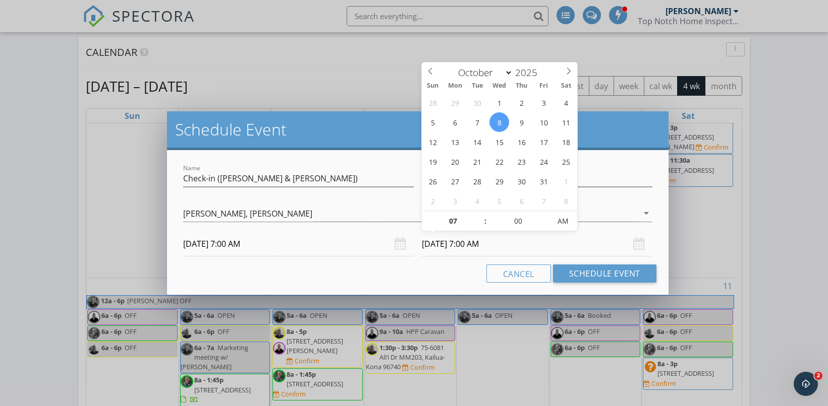
click at [469, 248] on input "10/08/2025 7:00 AM" at bounding box center [537, 244] width 230 height 25
type input "08"
type input "10/08/2025 8:00 AM"
click at [481, 215] on span at bounding box center [480, 216] width 7 height 10
click at [419, 284] on div "Name Check-in (Karl & Robbie) Description check_box_outline_blank Frankie Marti…" at bounding box center [417, 222] width 501 height 145
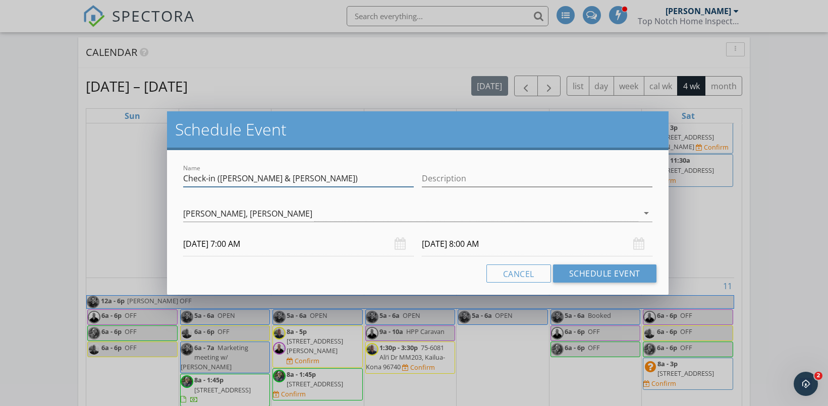
click at [304, 186] on div "Name Check-in (Karl & Robbie)" at bounding box center [298, 178] width 230 height 17
type input "Check-in (Karl & Robbie) (Zoom)"
click at [292, 250] on input "10/08/2025 7:00 AM" at bounding box center [298, 244] width 230 height 25
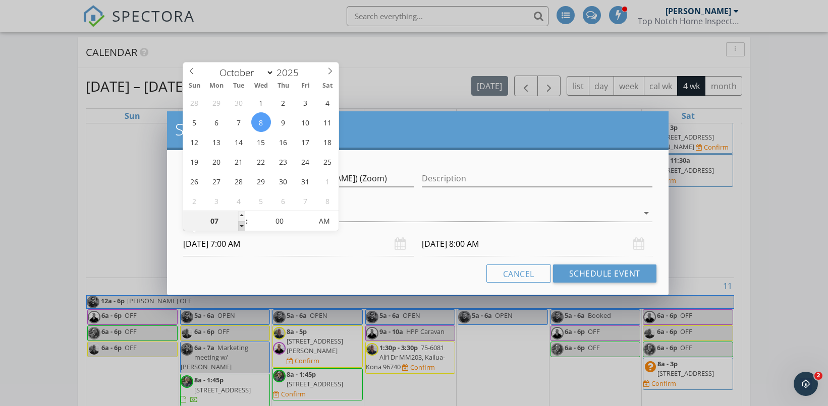
type input "06"
type input "10/08/2025 6:00 AM"
click at [243, 226] on span at bounding box center [241, 226] width 7 height 10
type input "10/08/2025 7:00 AM"
type input "05"
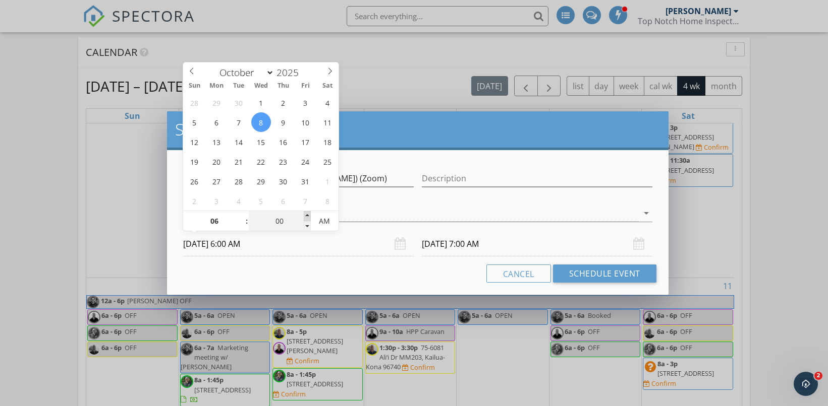
type input "10/08/2025 6:05 AM"
click at [307, 211] on span at bounding box center [307, 216] width 7 height 10
type input "10"
type input "10/08/2025 6:10 AM"
click at [307, 211] on span at bounding box center [307, 216] width 7 height 10
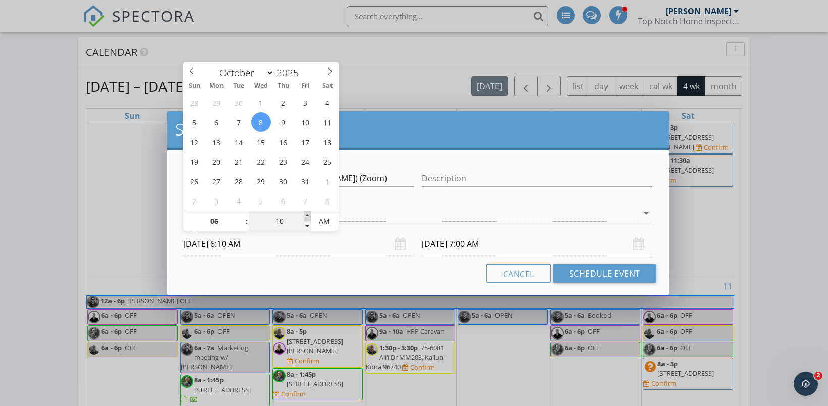
type input "15"
type input "10/08/2025 6:15 AM"
click at [307, 211] on span at bounding box center [307, 216] width 7 height 10
type input "20"
type input "10/08/2025 6:20 AM"
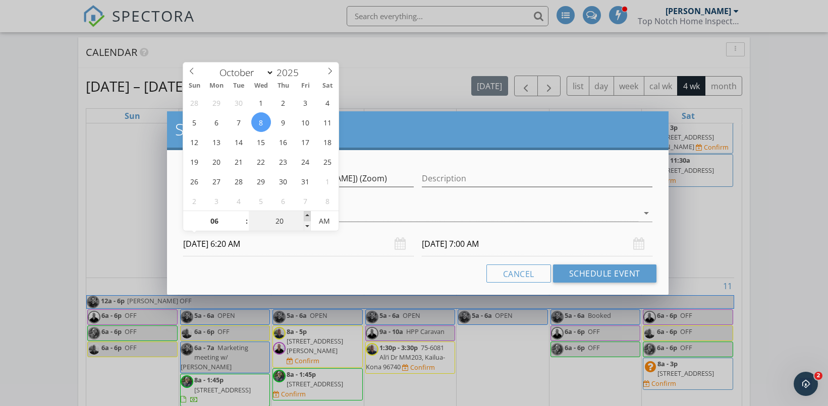
click at [307, 211] on span at bounding box center [307, 216] width 7 height 10
type input "25"
type input "10/08/2025 6:25 AM"
click at [307, 211] on span at bounding box center [307, 216] width 7 height 10
type input "10/08/2025 7:25 AM"
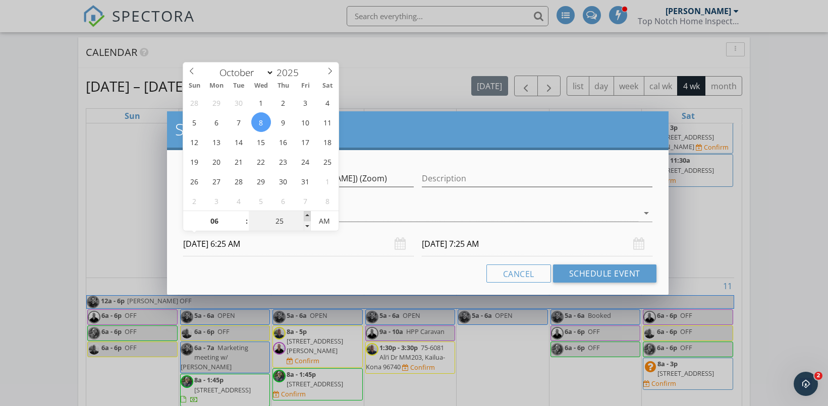
type input "30"
type input "10/08/2025 6:30 AM"
click at [306, 211] on span at bounding box center [307, 216] width 7 height 10
type input "10/08/2025 7:30 AM"
click at [352, 271] on div "Cancel Schedule Event" at bounding box center [417, 274] width 477 height 18
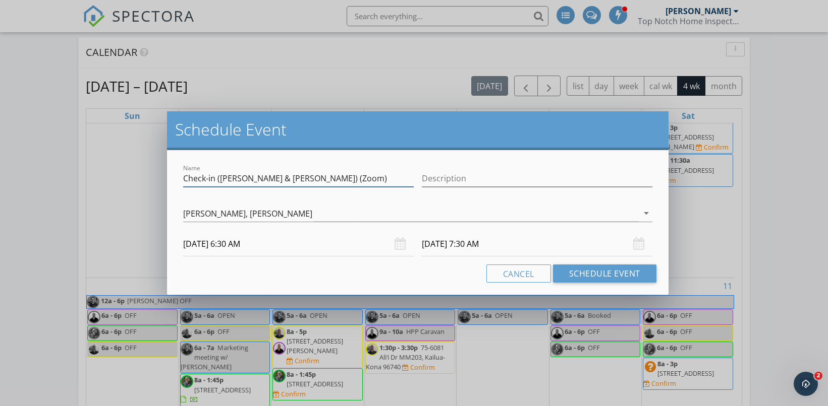
click at [278, 179] on input "Check-in (Karl & Robbie) (Zoom)" at bounding box center [298, 178] width 230 height 17
type input "Check-in ([PERSON_NAME] & [PERSON_NAME] - Zoom)"
click at [591, 277] on button "Schedule Event" at bounding box center [604, 274] width 103 height 18
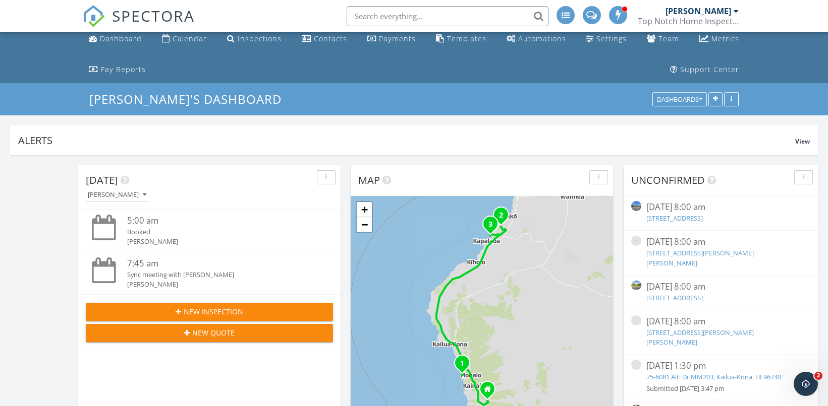
scroll to position [403, 0]
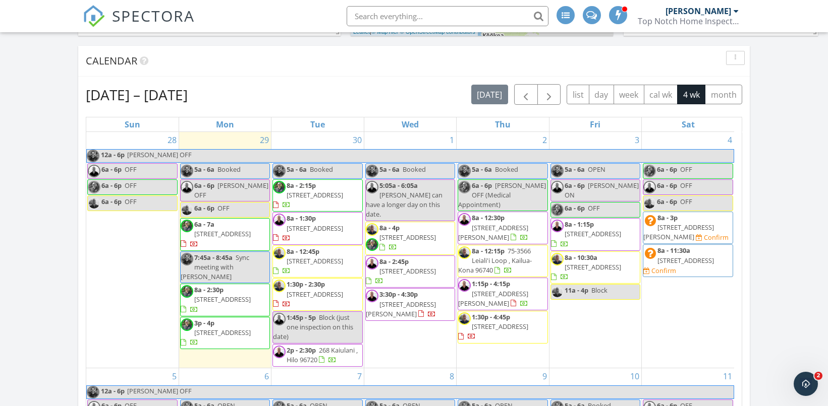
click at [42, 267] on div "Today Karl Stump 5:00 am Booked Karl Stump 7:45 am Sync meeting with Beth Karl …" at bounding box center [414, 381] width 828 height 1246
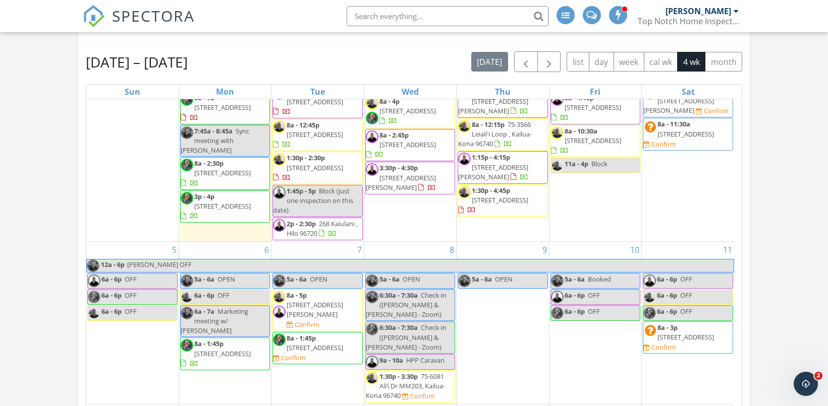
scroll to position [75, 0]
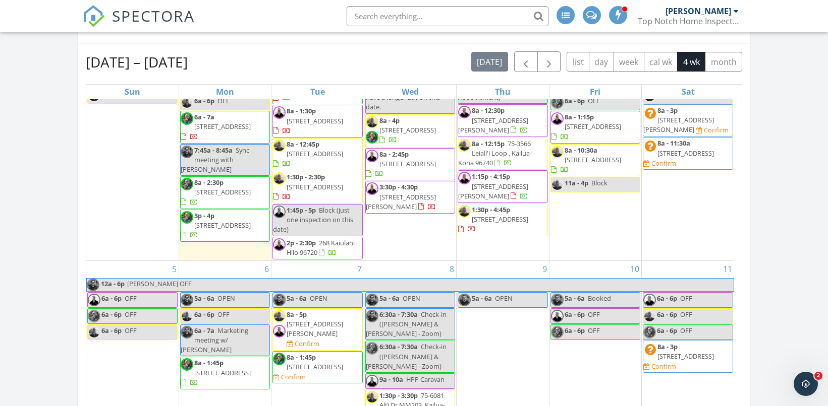
click at [67, 222] on div "Today Karl Stump 5:00 am Booked Karl Stump 7:45 am Sync meeting with Beth Karl …" at bounding box center [414, 349] width 828 height 1246
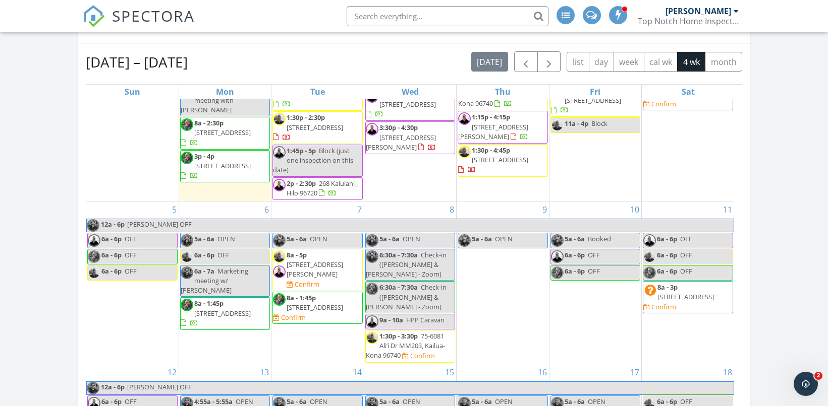
scroll to position [0, 0]
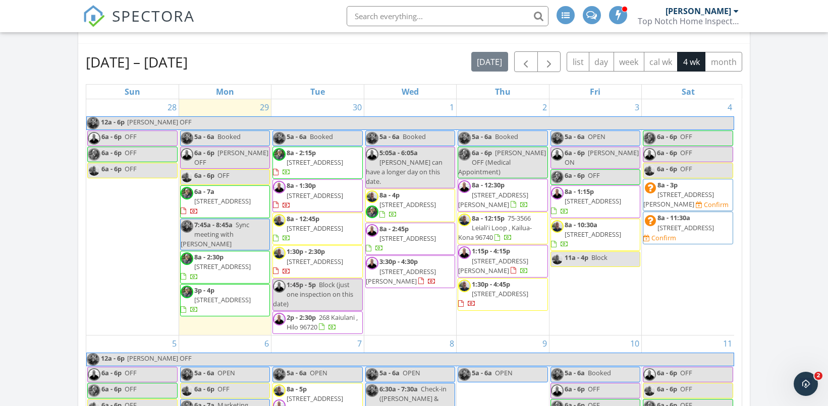
click at [733, 14] on div at bounding box center [735, 11] width 5 height 8
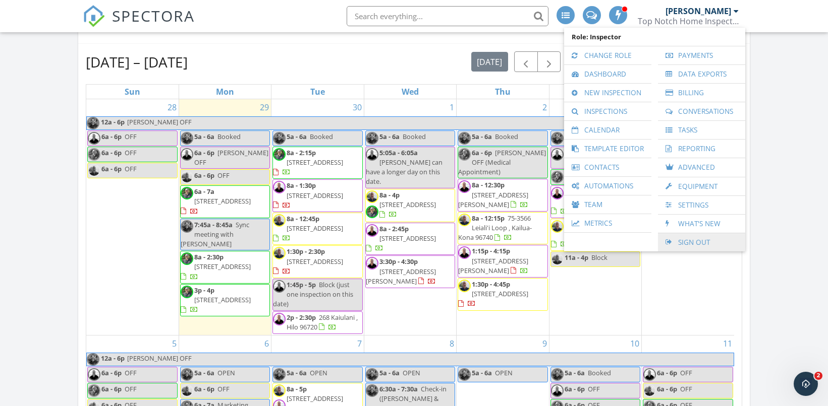
click at [687, 238] on link "Sign Out" at bounding box center [701, 242] width 77 height 18
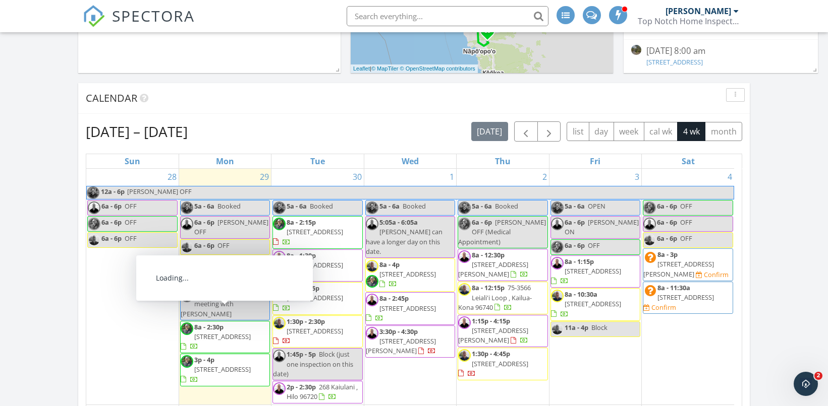
click at [213, 332] on span "[STREET_ADDRESS]" at bounding box center [222, 336] width 56 height 9
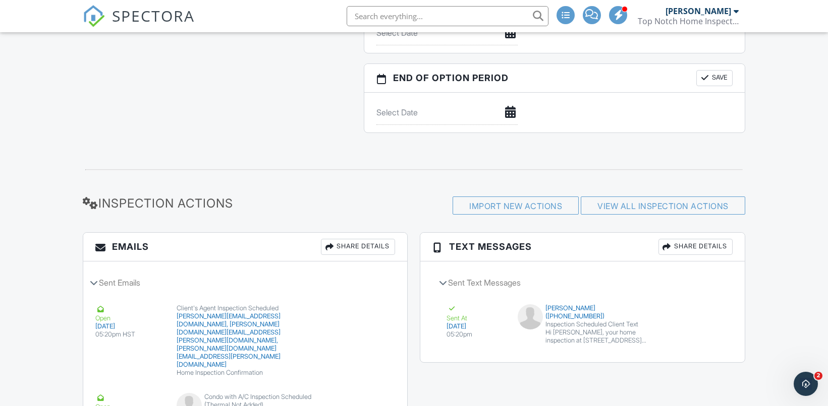
scroll to position [1750, 0]
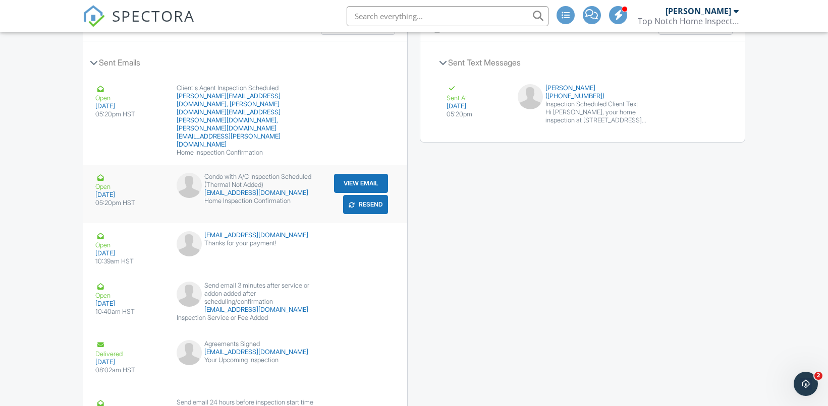
click at [385, 174] on button "View Email" at bounding box center [361, 183] width 54 height 19
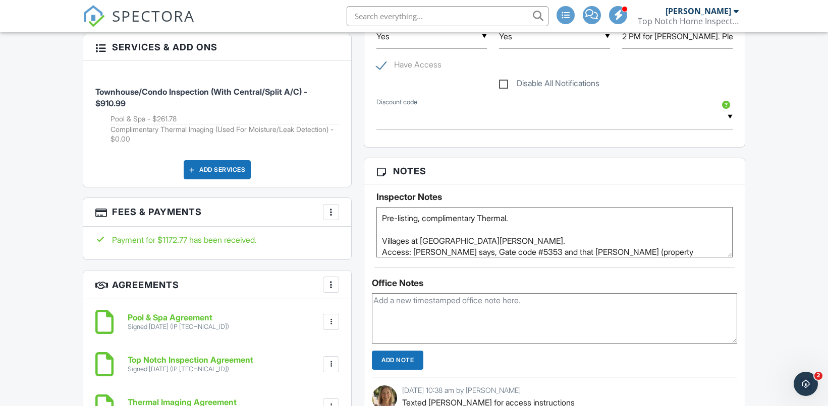
scroll to position [630, 0]
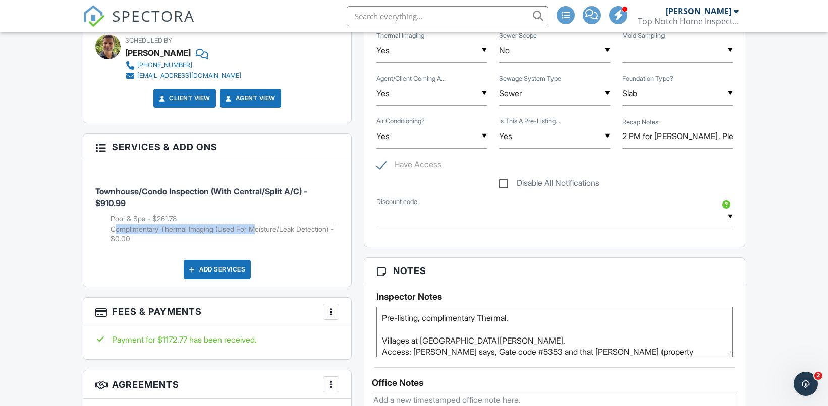
drag, startPoint x: 111, startPoint y: 223, endPoint x: 259, endPoint y: 225, distance: 148.3
click at [259, 225] on li "Complimentary Thermal Imaging (Used For Moisture/Leak Detection) - $0.00" at bounding box center [224, 234] width 228 height 20
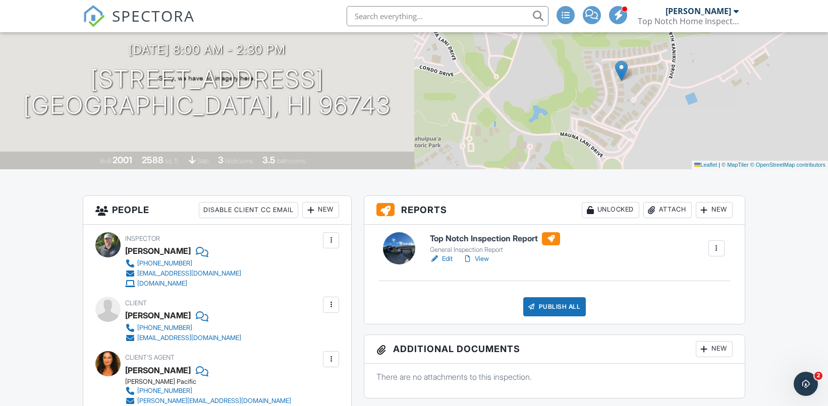
scroll to position [0, 0]
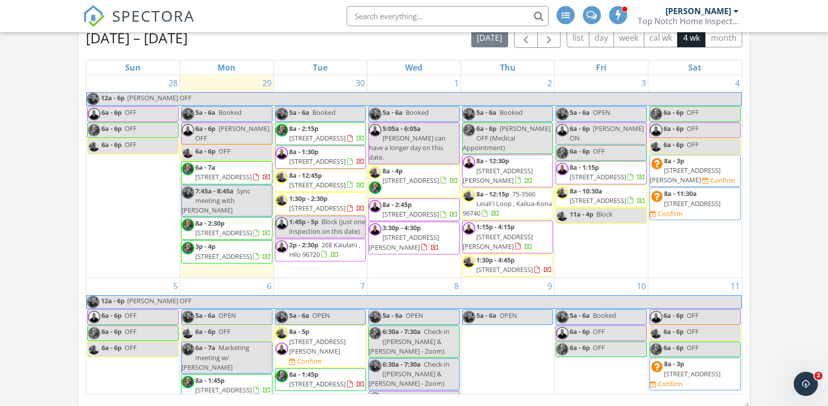
scroll to position [353, 0]
